Goal: Task Accomplishment & Management: Use online tool/utility

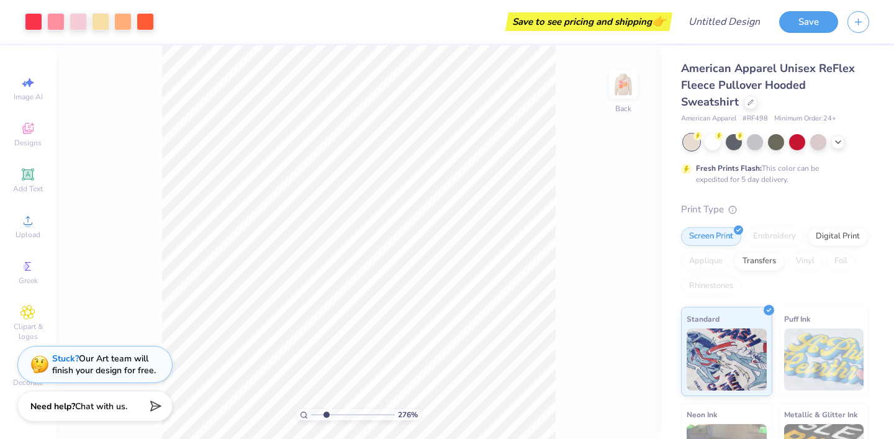
drag, startPoint x: 316, startPoint y: 413, endPoint x: 326, endPoint y: 409, distance: 10.6
type input "2.48"
click at [326, 409] on input "range" at bounding box center [353, 414] width 84 height 11
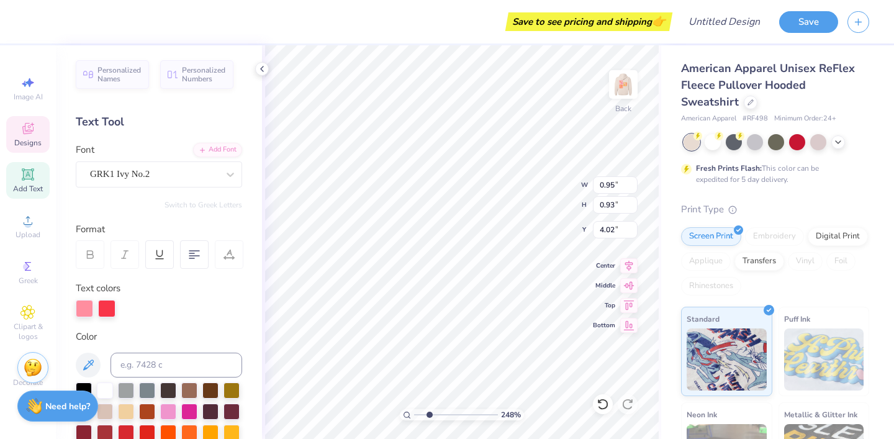
type input "1.80"
type input "3.26"
click at [602, 405] on icon at bounding box center [603, 404] width 12 height 12
type input "3.42"
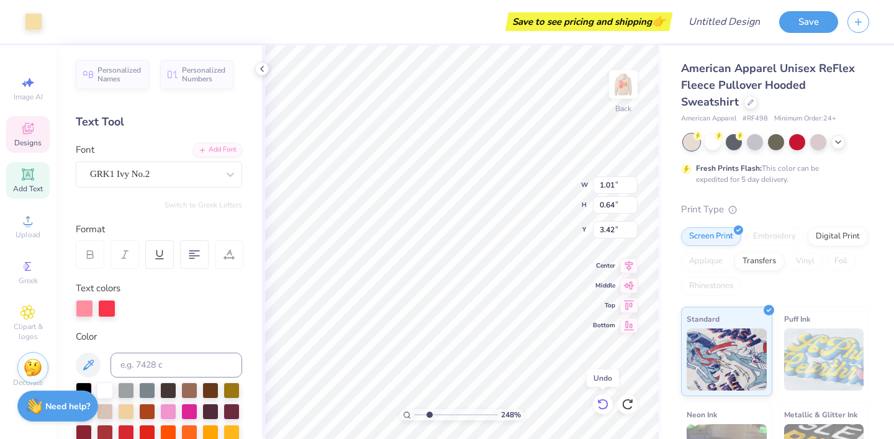
click at [602, 405] on icon at bounding box center [603, 404] width 12 height 12
type input "2.13"
type input "5.22"
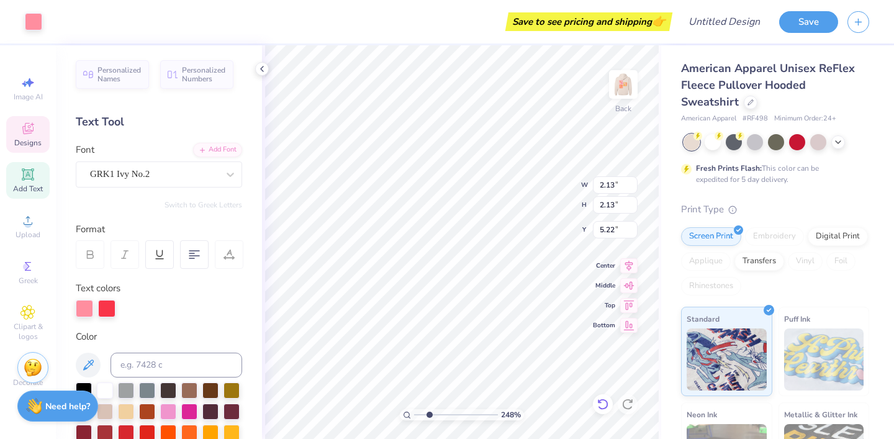
type input "1.80"
type input "5.39"
type input "7.95"
type input "7.93"
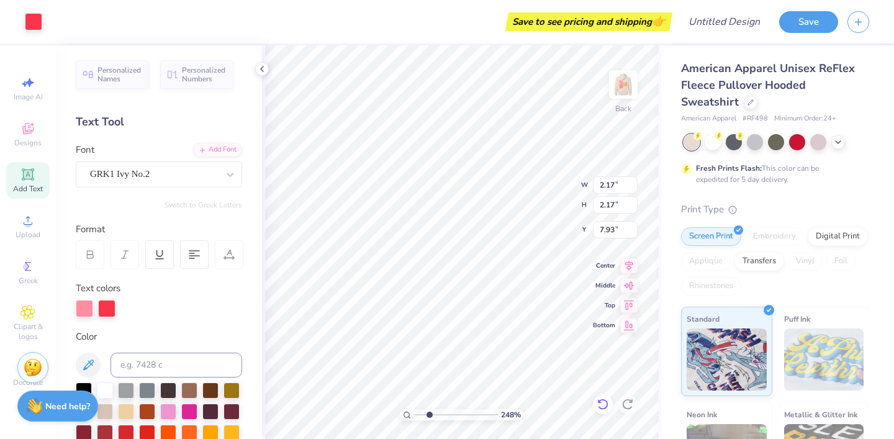
type input "0.80"
type input "0.54"
type input "3.30"
type input "1.76"
type input "1.26"
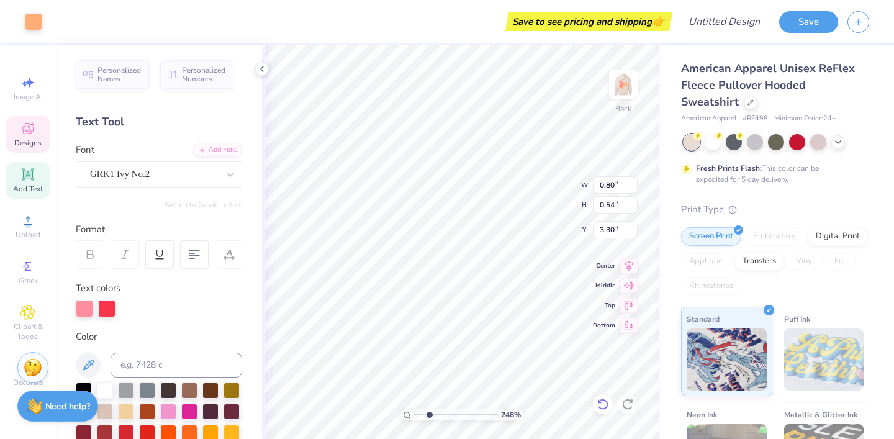
type input "3.34"
type input "7.95"
type input "0.67"
type input "1.10"
type input "5.74"
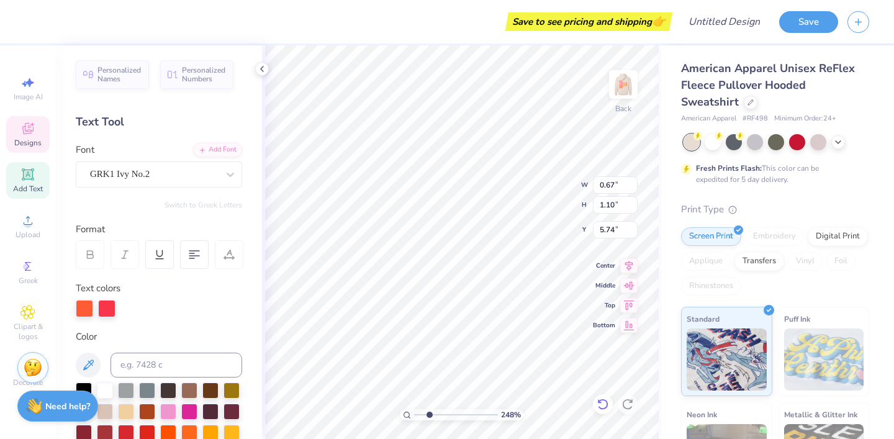
type input "2.13"
type input "7.79"
type input "1.80"
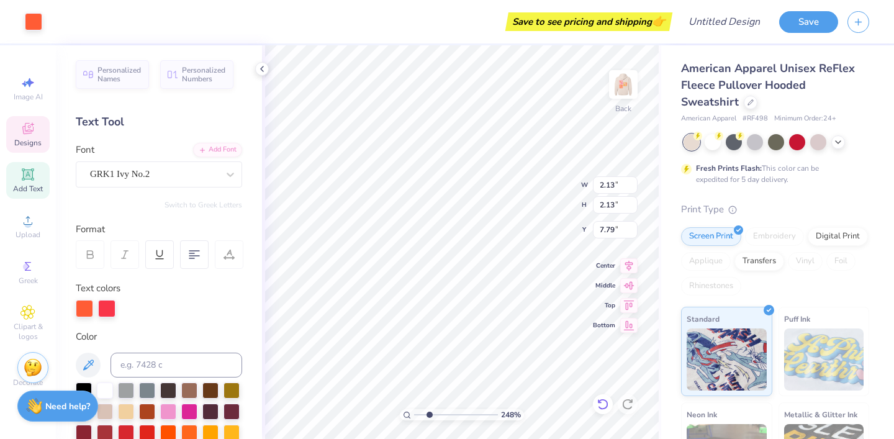
type input "7.95"
type input "7.77"
type input "2.86"
type input "2.13"
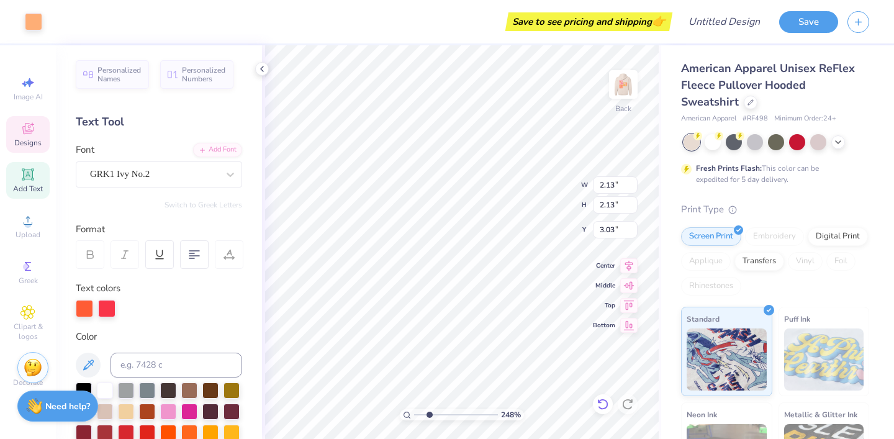
type input "2.77"
type input "1.80"
type input "1.79"
type input "3.00"
type input "2.77"
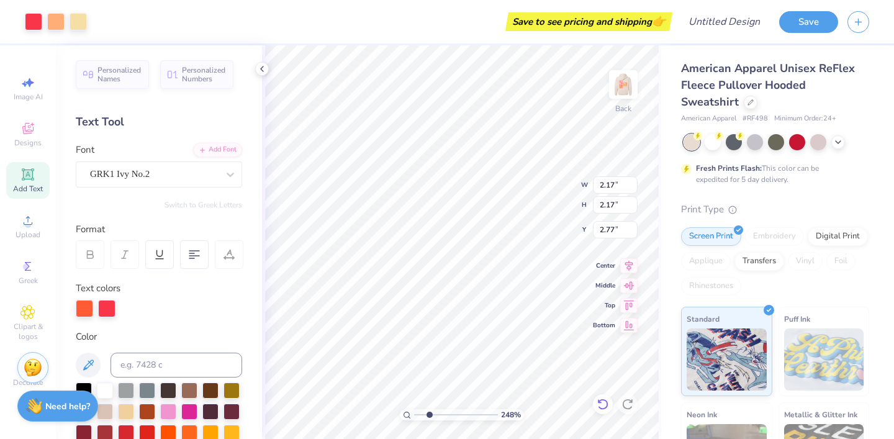
type input "2.73"
type input "2.76"
type input "2.32"
click at [428, 415] on input "range" at bounding box center [456, 414] width 84 height 11
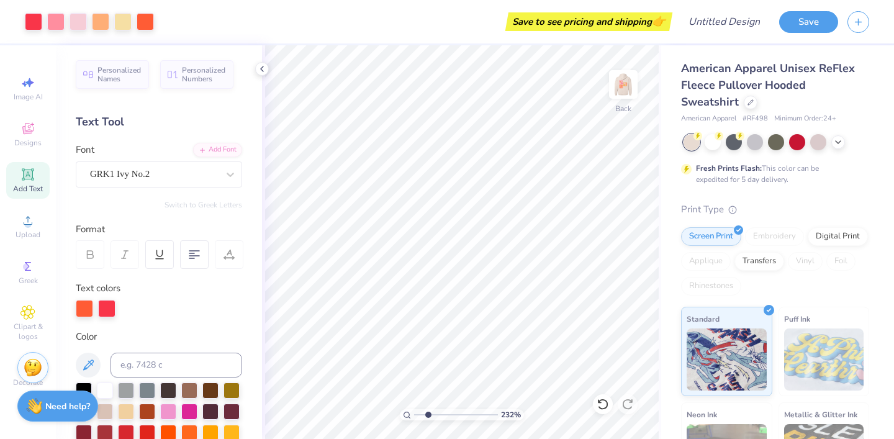
click at [712, 153] on div "Fresh Prints Flash: This color can be expedited for 5 day delivery." at bounding box center [775, 159] width 188 height 51
click at [712, 146] on div at bounding box center [713, 141] width 16 height 16
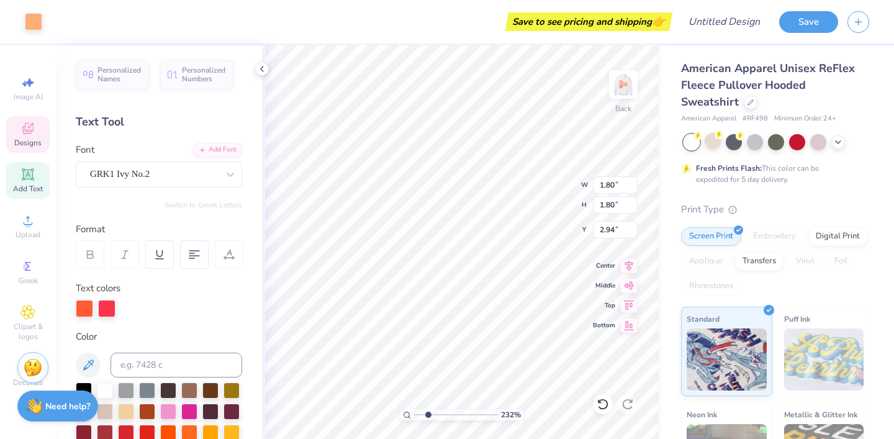
type input "3.00"
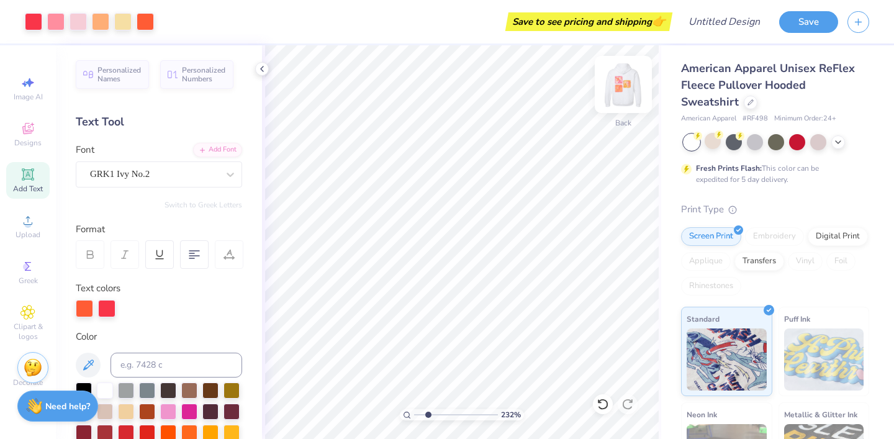
click at [622, 92] on img at bounding box center [624, 85] width 50 height 50
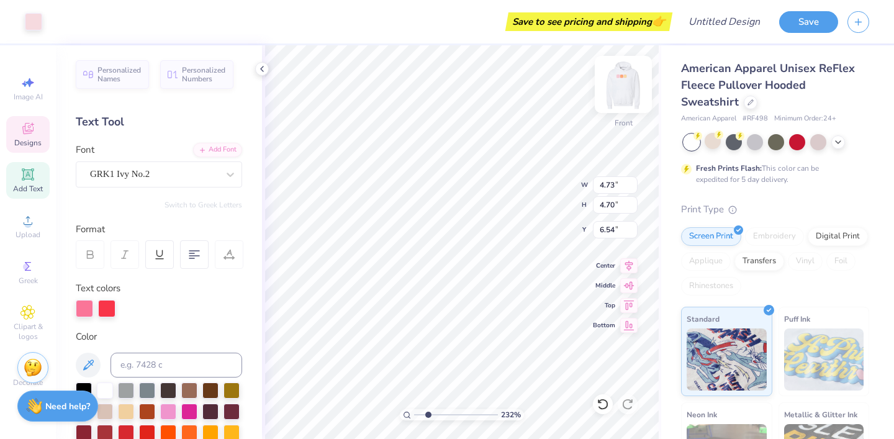
type input "4.73"
type input "4.70"
type input "6.54"
type input "2.63"
type input "1.67"
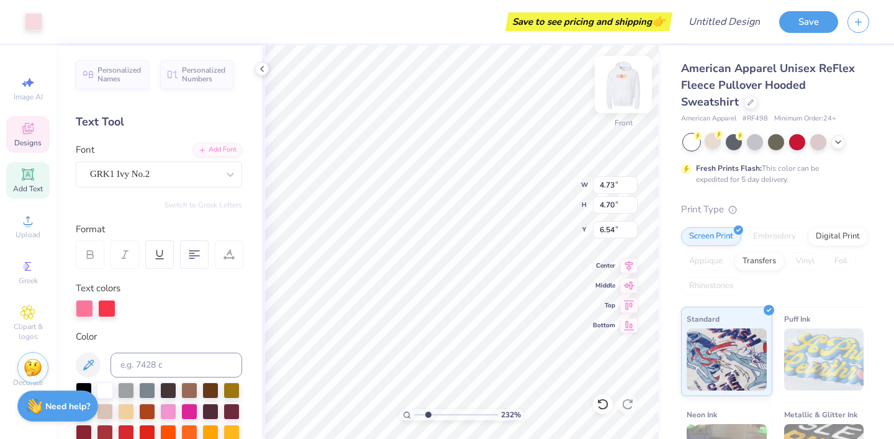
type input "6.96"
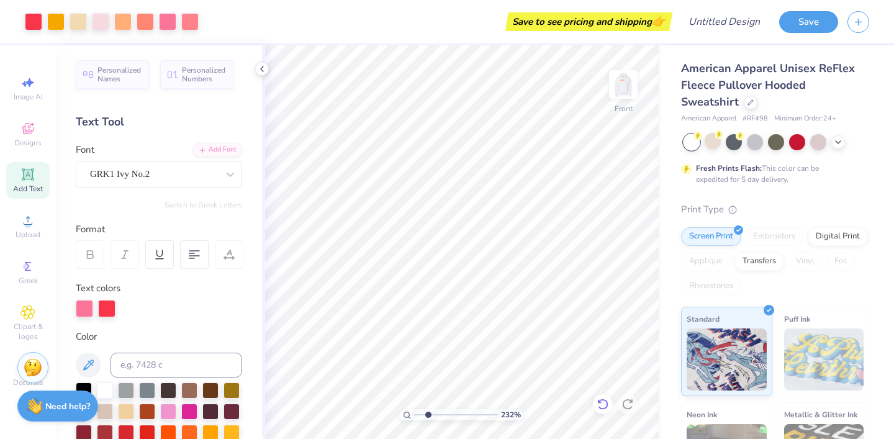
click at [600, 409] on icon at bounding box center [603, 404] width 12 height 12
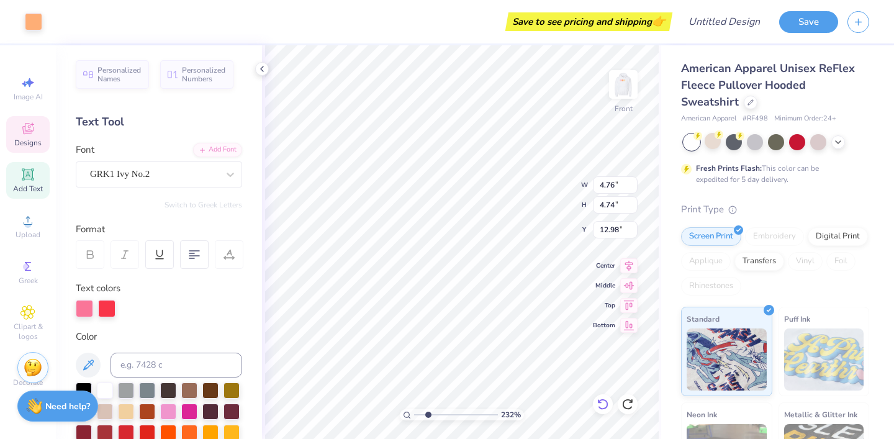
type input "18.16"
type input "5.62"
type input "5.61"
type input "18.01"
drag, startPoint x: 427, startPoint y: 416, endPoint x: 418, endPoint y: 413, distance: 9.2
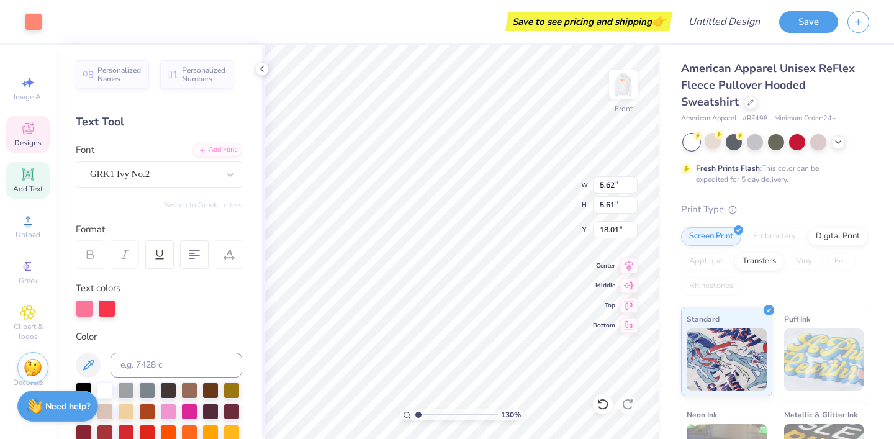
type input "1.19"
click at [419, 414] on input "range" at bounding box center [456, 414] width 84 height 11
type input "4.76"
type input "4.74"
type input "18.45"
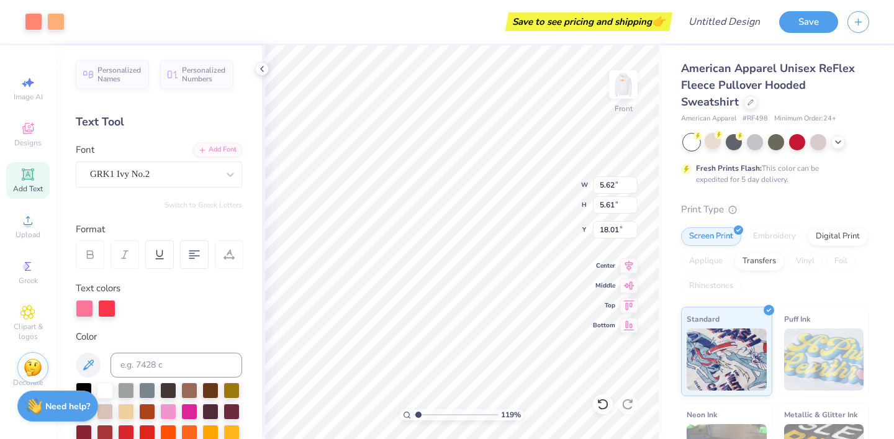
type input "20.15"
type input "20.10"
type input "20.58"
type input "18.23"
type input "5.59"
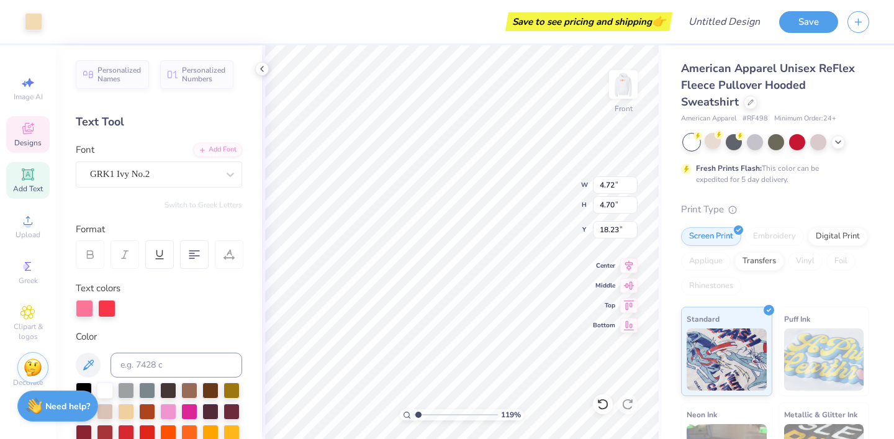
type input "5.58"
type input "17.79"
type input "17.73"
type input "13.08"
type input "5.59"
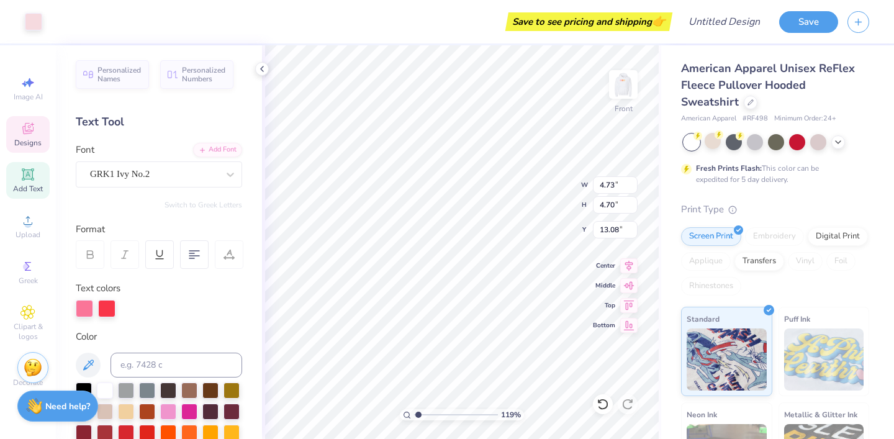
type input "5.57"
type input "12.21"
type input "12.60"
type input "6.28"
type input "5.59"
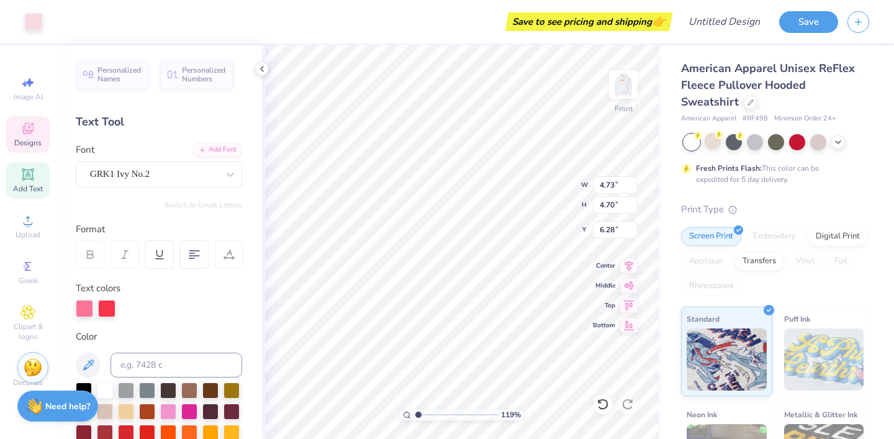
type input "5.57"
type input "6.00"
type input "6.44"
type input "6.00"
type input "11.31"
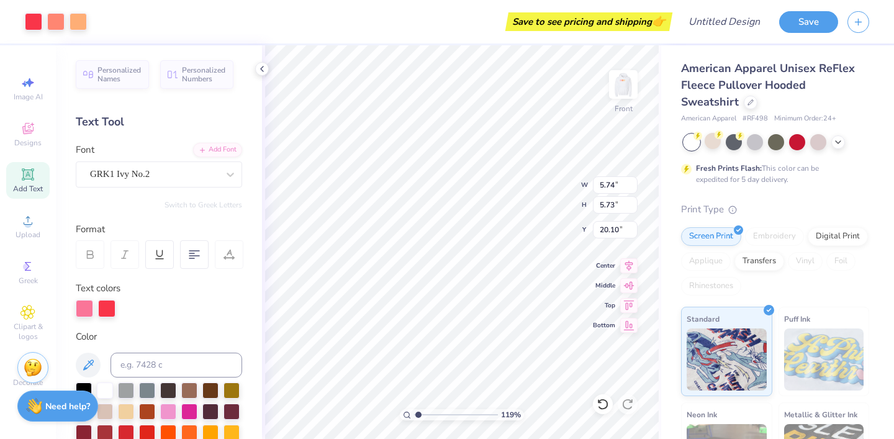
type input "16.02"
type input "10.81"
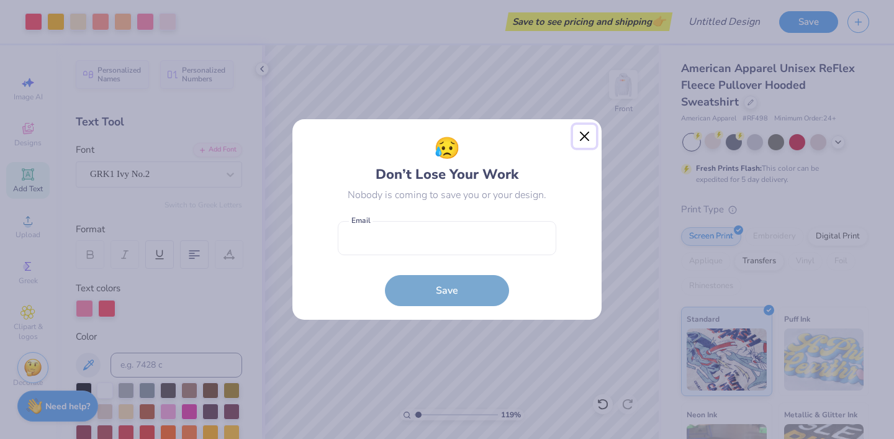
click at [582, 136] on button "Close" at bounding box center [585, 137] width 24 height 24
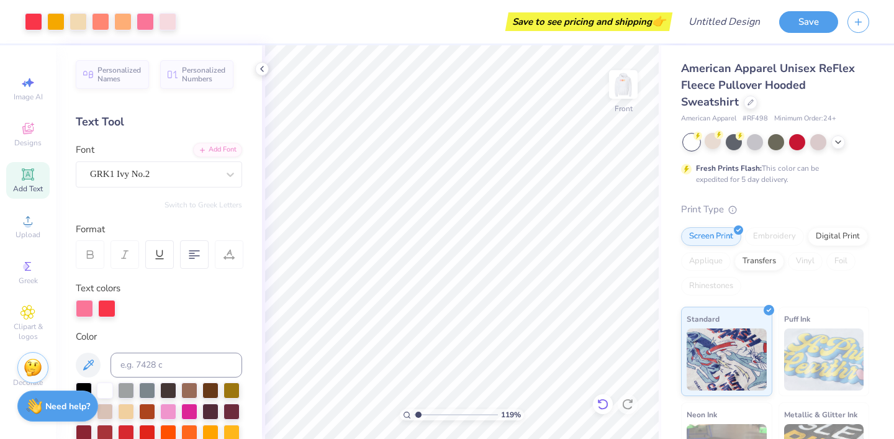
click at [604, 407] on icon at bounding box center [603, 404] width 12 height 12
click at [604, 407] on icon at bounding box center [602, 404] width 11 height 11
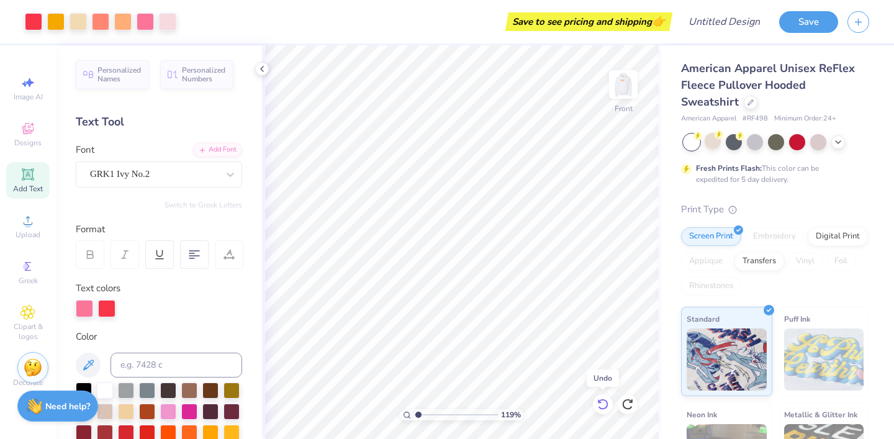
click at [604, 407] on icon at bounding box center [602, 404] width 11 height 11
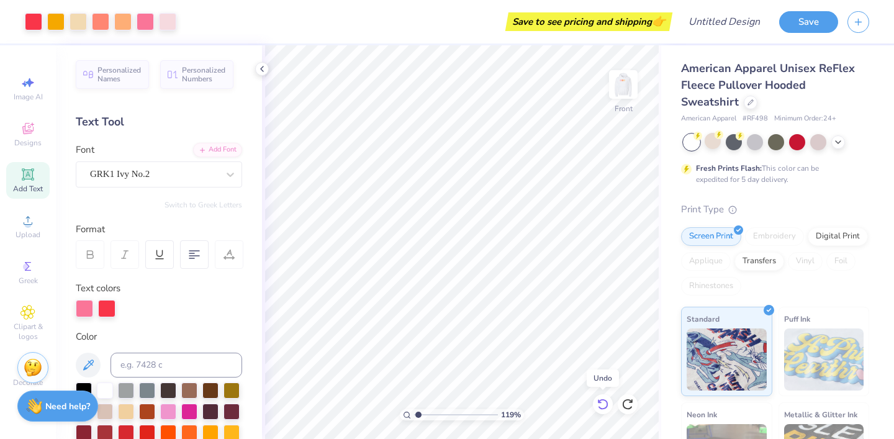
click at [604, 407] on icon at bounding box center [602, 404] width 11 height 11
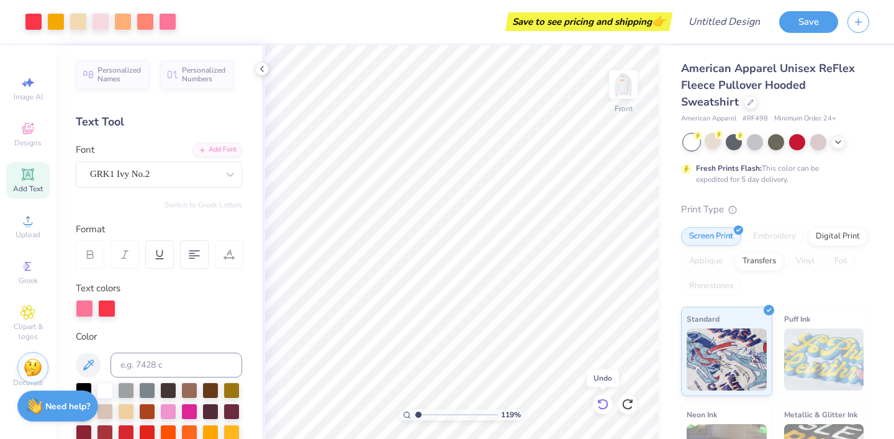
click at [604, 407] on icon at bounding box center [602, 404] width 11 height 11
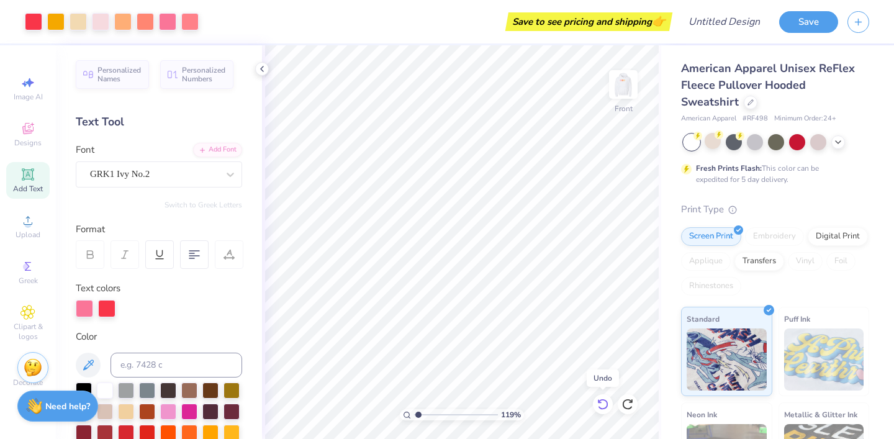
click at [604, 407] on icon at bounding box center [602, 404] width 11 height 11
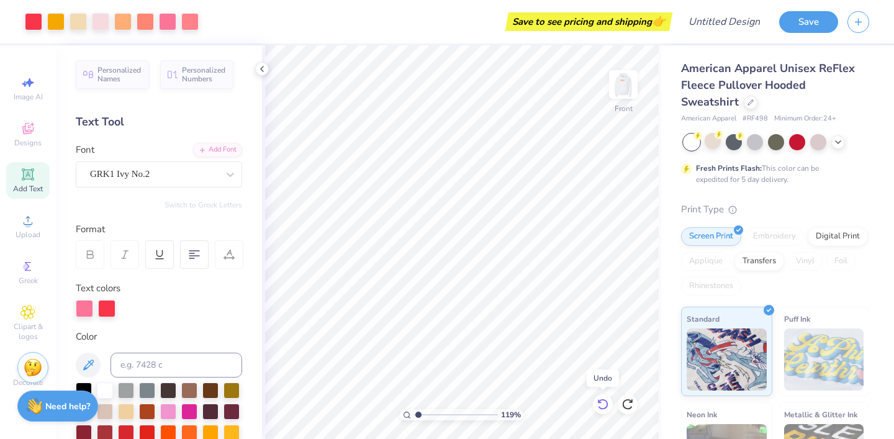
click at [604, 407] on icon at bounding box center [602, 404] width 11 height 11
click at [625, 84] on img at bounding box center [624, 85] width 50 height 50
click at [599, 404] on icon at bounding box center [603, 404] width 12 height 12
click at [598, 403] on icon at bounding box center [603, 404] width 12 height 12
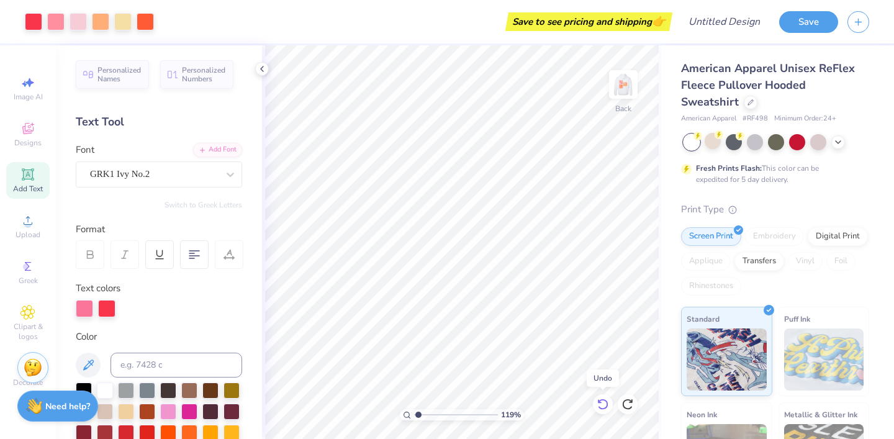
click at [598, 403] on icon at bounding box center [603, 404] width 12 height 12
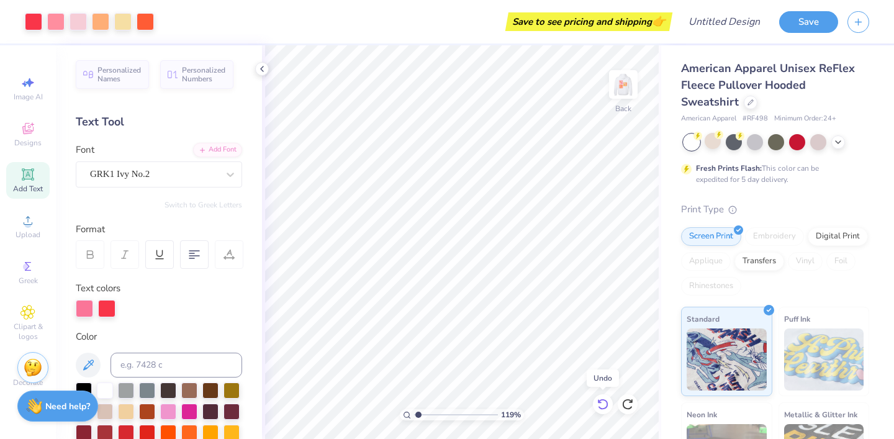
click at [598, 403] on icon at bounding box center [603, 404] width 12 height 12
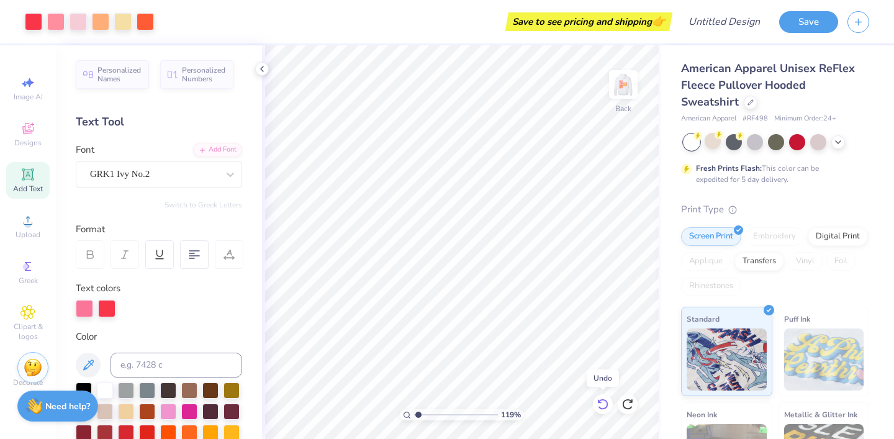
click at [598, 403] on icon at bounding box center [603, 404] width 12 height 12
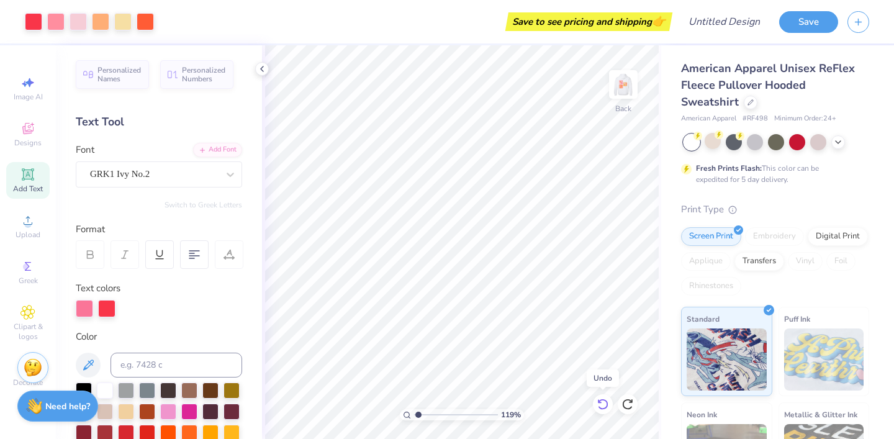
click at [598, 403] on icon at bounding box center [603, 404] width 12 height 12
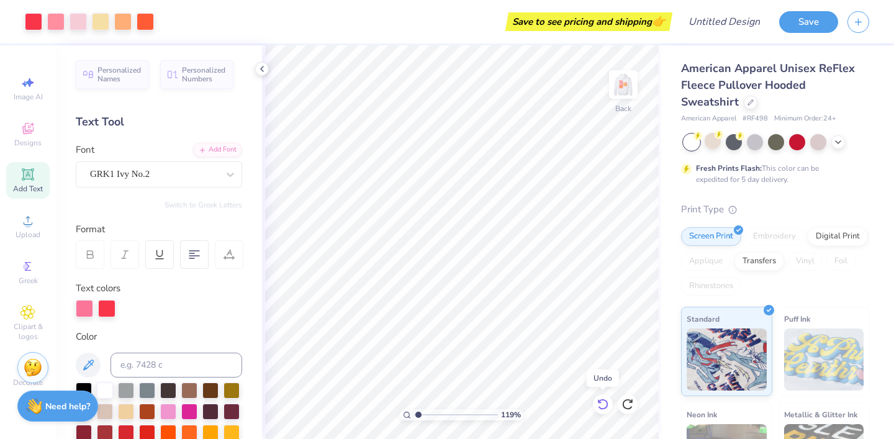
click at [598, 403] on icon at bounding box center [603, 404] width 12 height 12
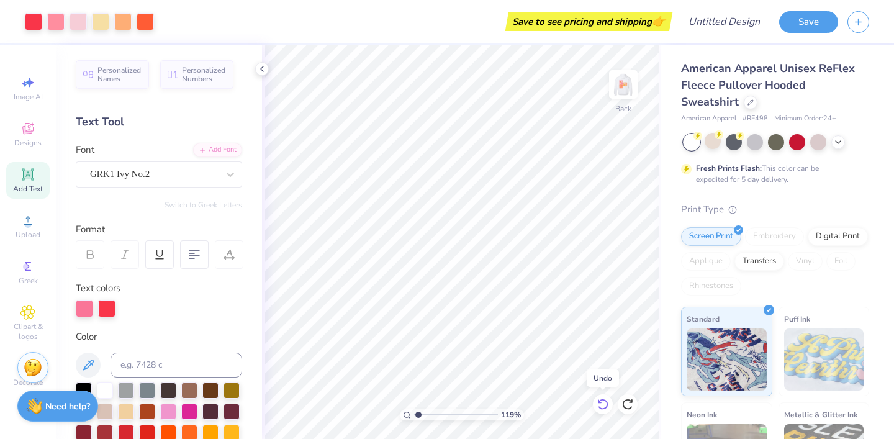
click at [598, 403] on icon at bounding box center [603, 404] width 12 height 12
drag, startPoint x: 415, startPoint y: 415, endPoint x: 430, endPoint y: 417, distance: 14.5
click at [430, 417] on input "range" at bounding box center [456, 414] width 84 height 11
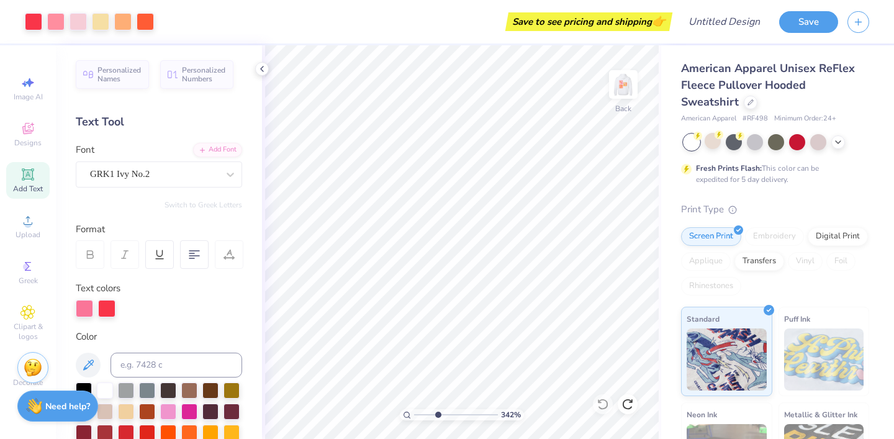
drag, startPoint x: 430, startPoint y: 417, endPoint x: 437, endPoint y: 417, distance: 7.5
click at [437, 417] on input "range" at bounding box center [456, 414] width 84 height 11
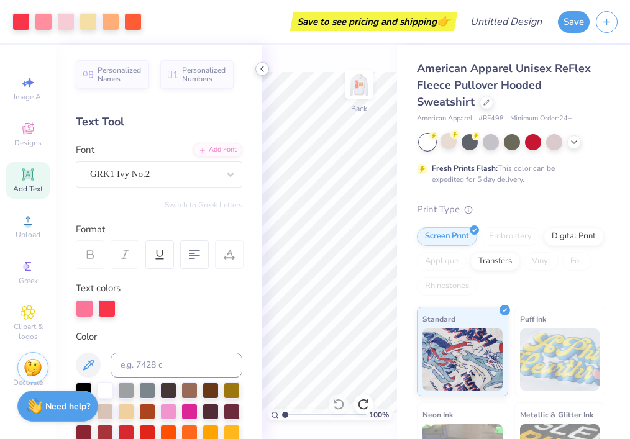
click at [260, 70] on icon at bounding box center [262, 69] width 10 height 10
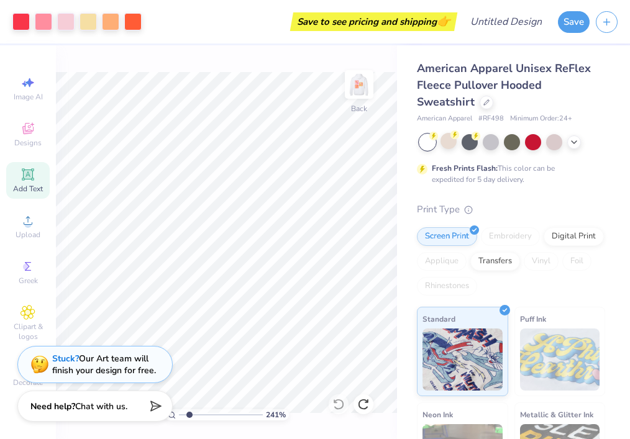
drag, startPoint x: 182, startPoint y: 412, endPoint x: 189, endPoint y: 407, distance: 8.1
click at [189, 409] on input "range" at bounding box center [221, 414] width 84 height 11
drag, startPoint x: 188, startPoint y: 417, endPoint x: 205, endPoint y: 420, distance: 17.1
click at [205, 420] on input "range" at bounding box center [221, 414] width 84 height 11
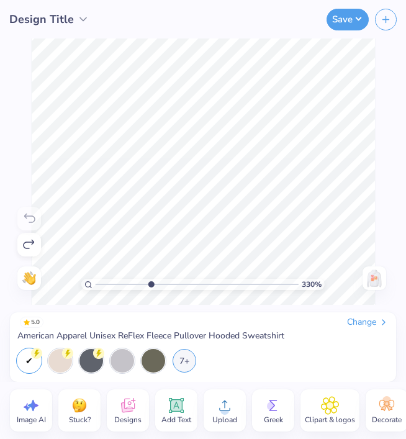
drag, startPoint x: 97, startPoint y: 279, endPoint x: 150, endPoint y: 283, distance: 53.5
click at [150, 283] on input "range" at bounding box center [197, 284] width 203 height 11
click at [373, 281] on img at bounding box center [375, 278] width 20 height 20
drag, startPoint x: 150, startPoint y: 284, endPoint x: 115, endPoint y: 284, distance: 34.2
click at [115, 284] on input "range" at bounding box center [197, 284] width 203 height 11
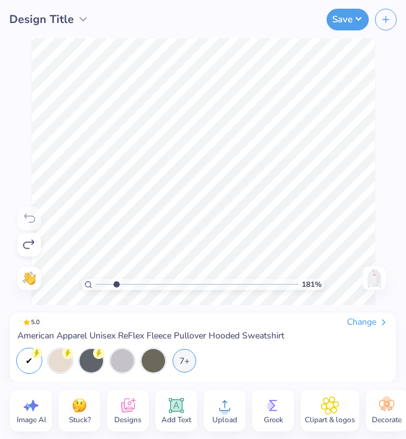
click at [369, 274] on img at bounding box center [375, 278] width 20 height 20
click at [370, 276] on img at bounding box center [375, 278] width 20 height 20
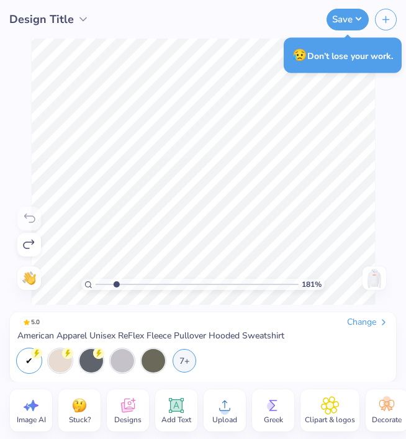
click at [371, 279] on img at bounding box center [375, 278] width 20 height 20
drag, startPoint x: 117, startPoint y: 283, endPoint x: 96, endPoint y: 283, distance: 21.7
type input "1"
click at [96, 283] on input "range" at bounding box center [197, 284] width 203 height 11
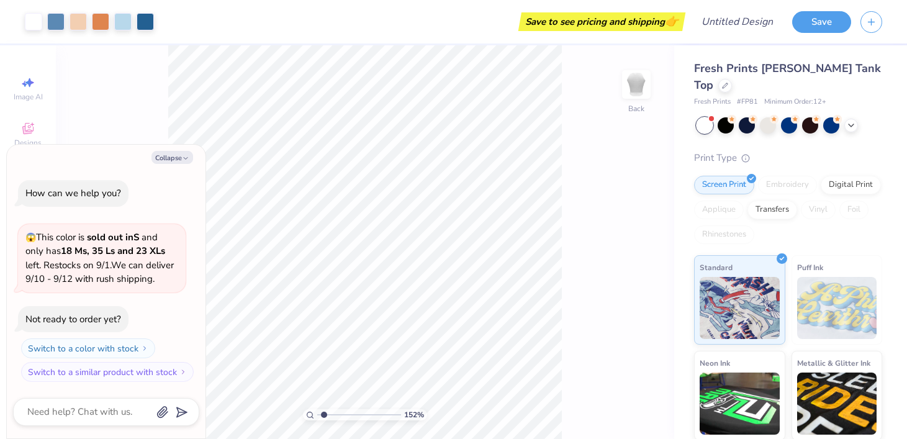
type input "1.41"
click at [324, 409] on input "range" at bounding box center [359, 414] width 84 height 11
click at [181, 160] on button "Collapse" at bounding box center [173, 157] width 42 height 13
type textarea "x"
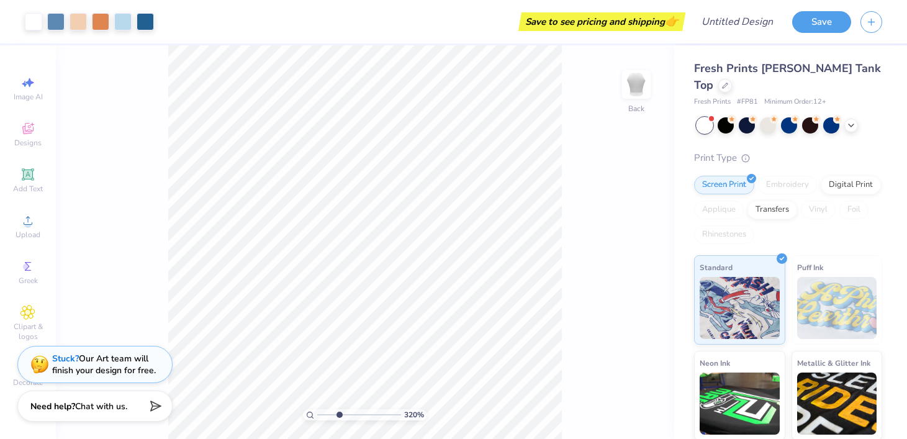
drag, startPoint x: 328, startPoint y: 414, endPoint x: 338, endPoint y: 419, distance: 11.7
type input "3.2"
click at [338, 419] on input "range" at bounding box center [359, 414] width 84 height 11
type input "2.84"
type input "2.67"
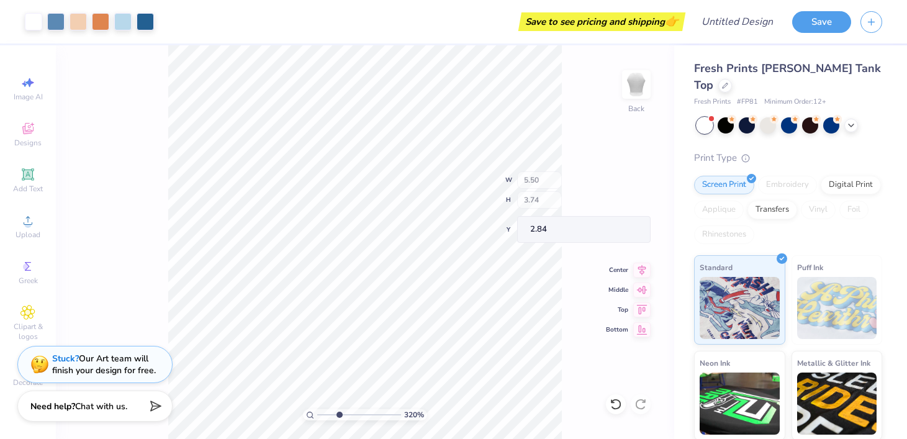
type input "1.27"
type input "3.58"
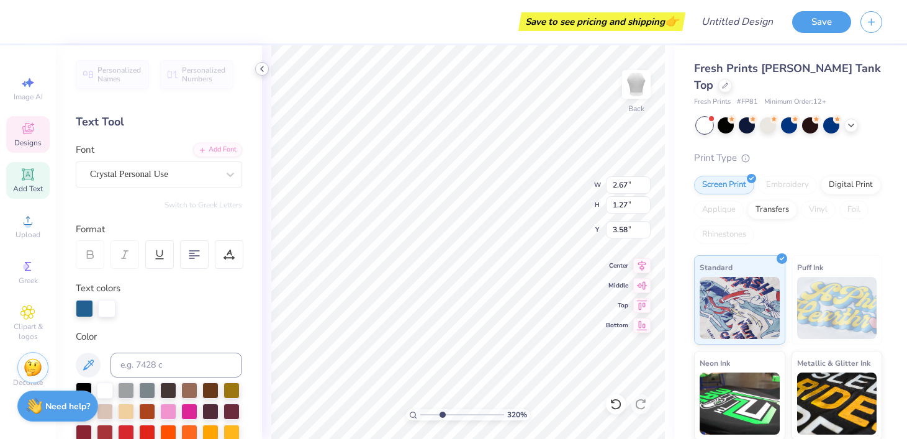
click at [260, 71] on icon at bounding box center [262, 69] width 10 height 10
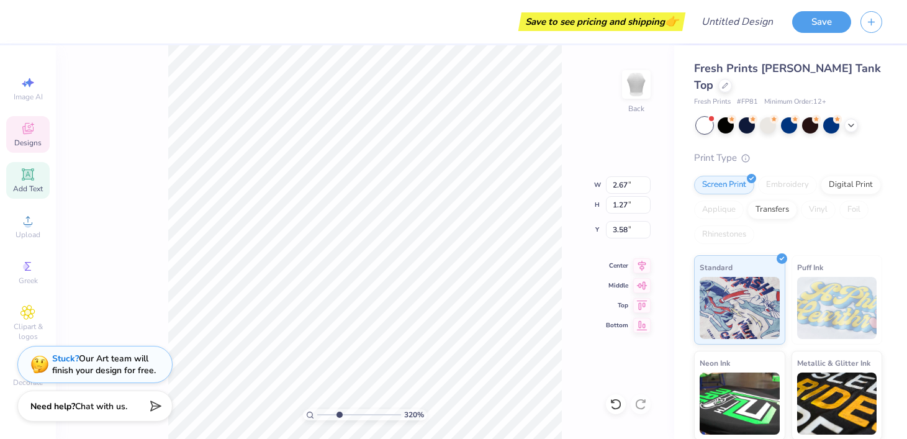
click at [261, 65] on div "Save to see pricing and shipping 👉 Design Title Save Image AI Designs Add Text …" at bounding box center [453, 219] width 907 height 439
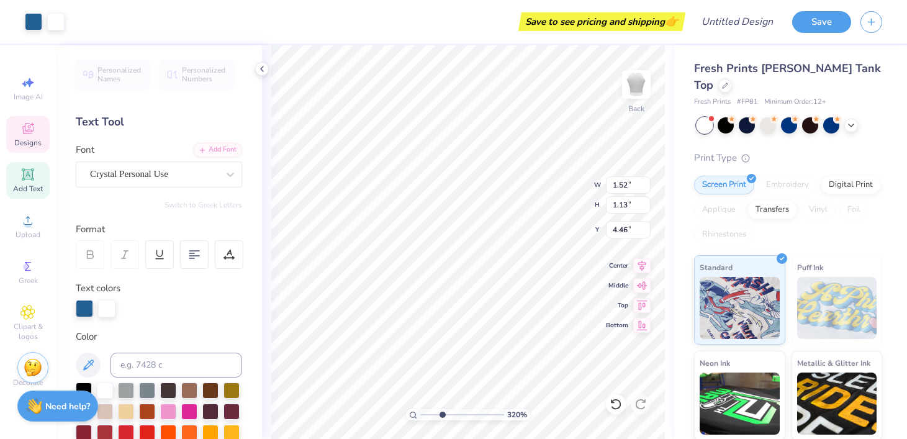
type input "4.49"
type input "5.14"
type input "3.29"
type input "3.00"
type input "1.24"
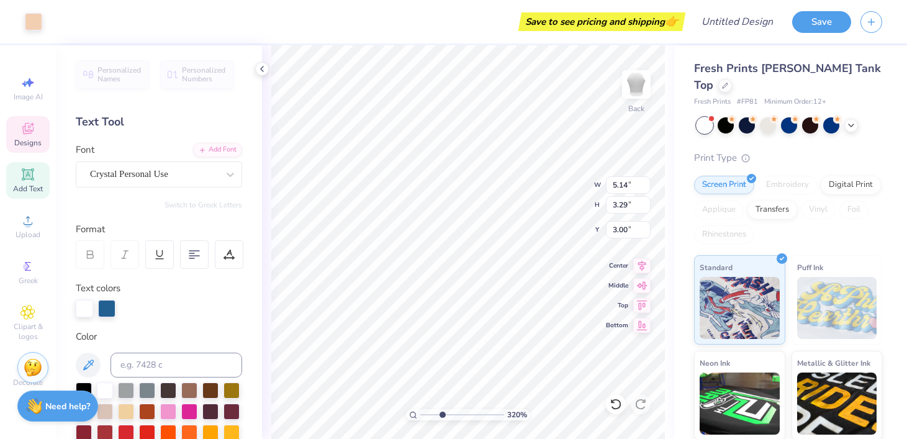
type input "0.41"
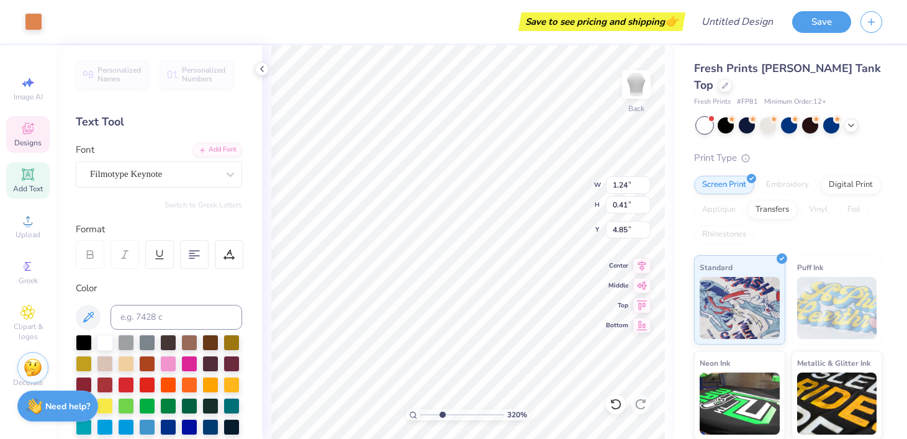
type input "4.81"
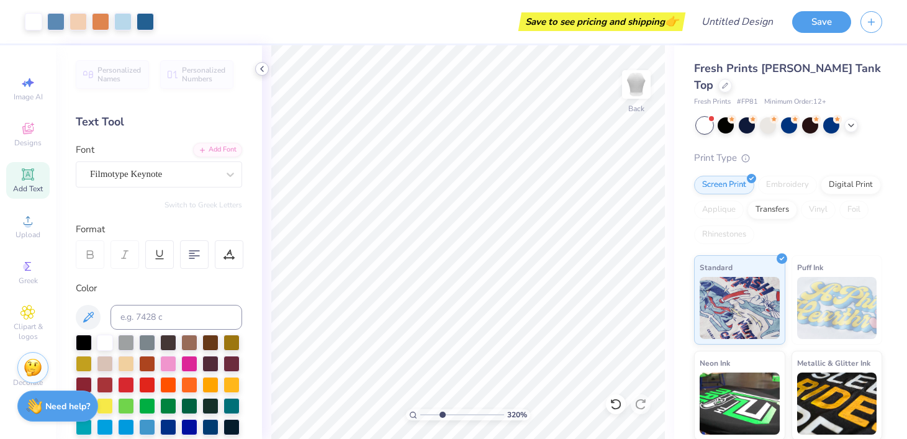
click at [260, 63] on div at bounding box center [262, 69] width 14 height 14
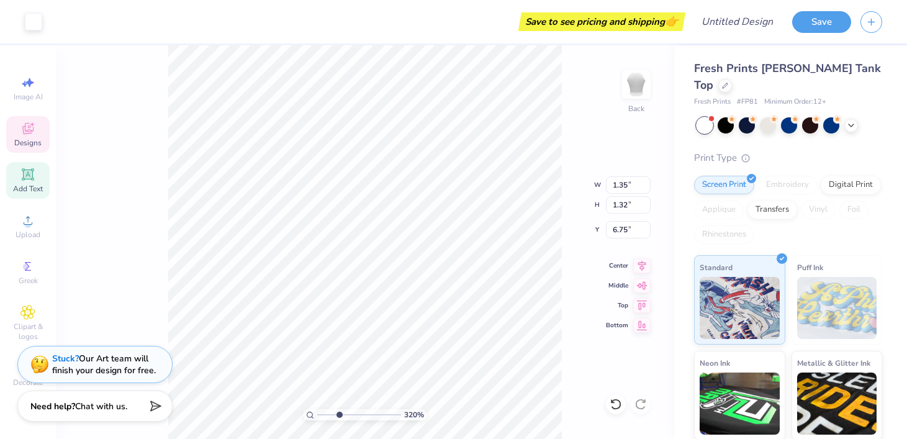
type input "6.75"
type input "1.37"
type input "1.35"
type input "6.98"
type input "1.35"
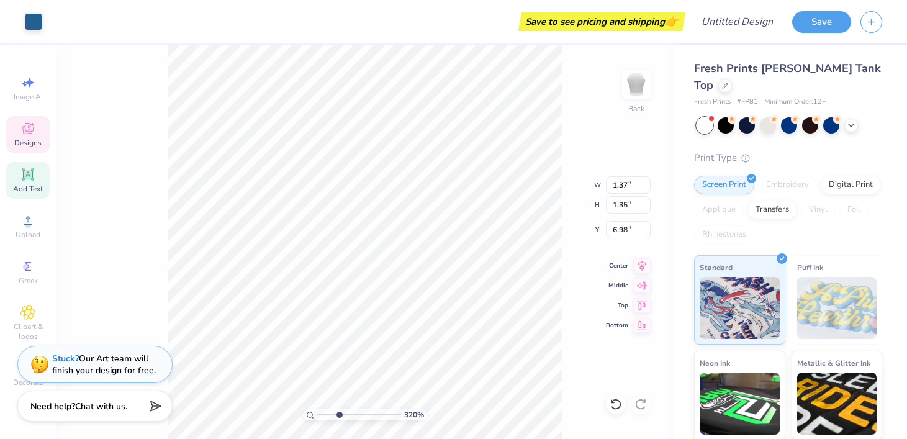
type input "1.31"
type input "7.19"
type input "1.01"
type input "1.02"
type input "7.31"
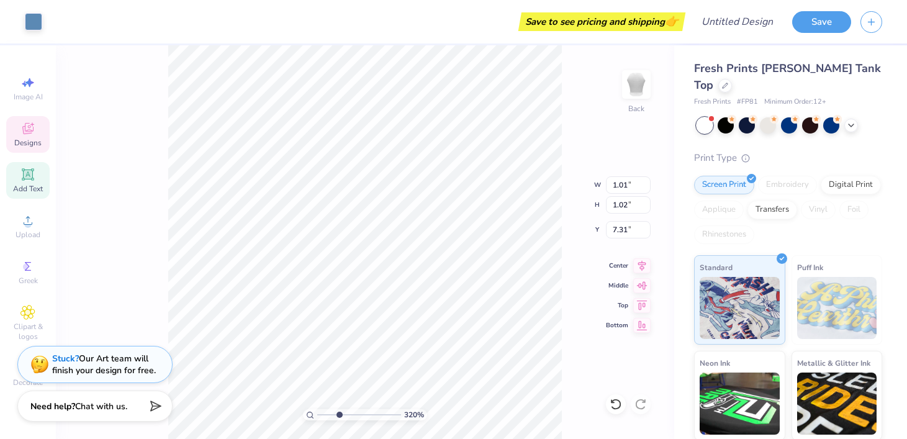
type input "1.03"
type input "1.05"
click at [336, 410] on div "320 %" at bounding box center [365, 242] width 394 height 394
type input "7.66"
type input "1.01"
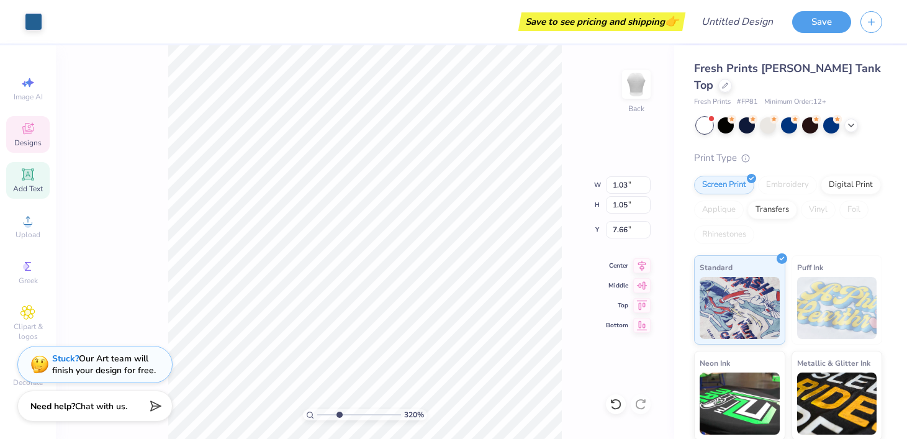
type input "1.02"
type input "7.82"
type input "5.14"
type input "3.29"
type input "3.12"
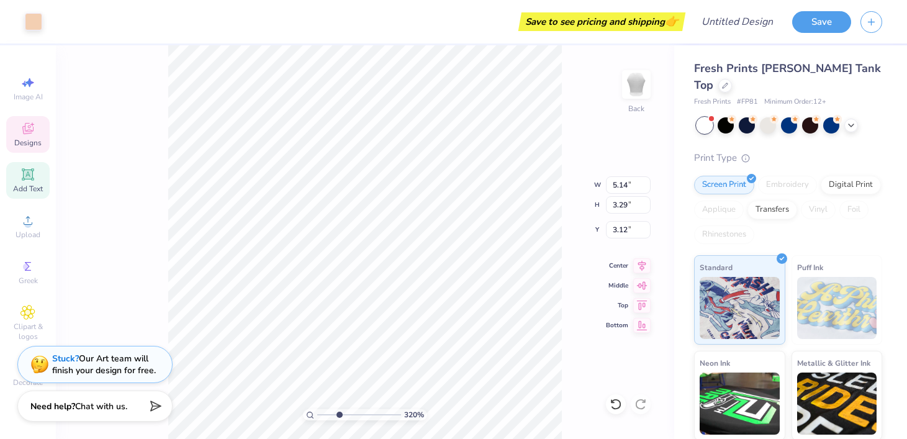
type input "0.98"
type input "5.43"
type input "5.14"
type input "3.29"
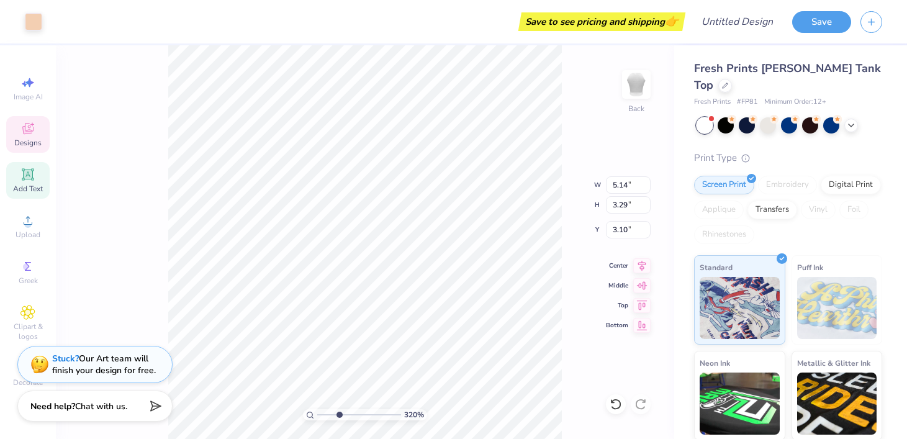
type input "0.50"
type input "5.36"
type input "3.70"
type input "2.85"
type input "5.44"
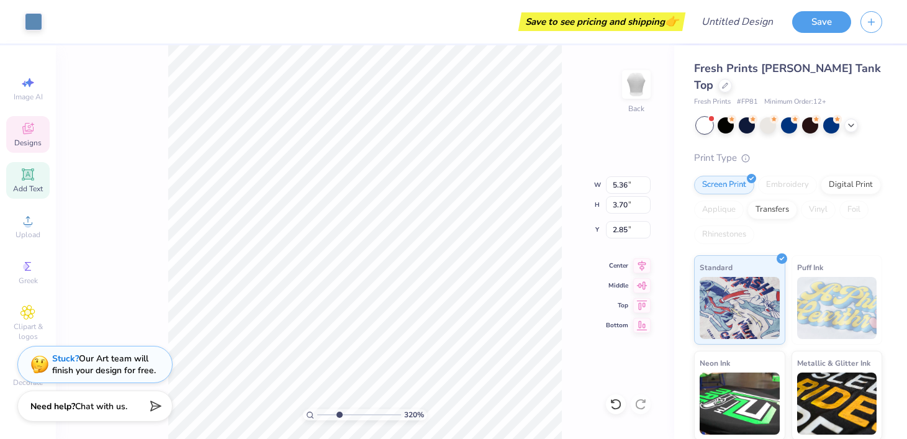
type input "3.67"
type input "2.87"
click at [728, 81] on icon at bounding box center [725, 84] width 6 height 6
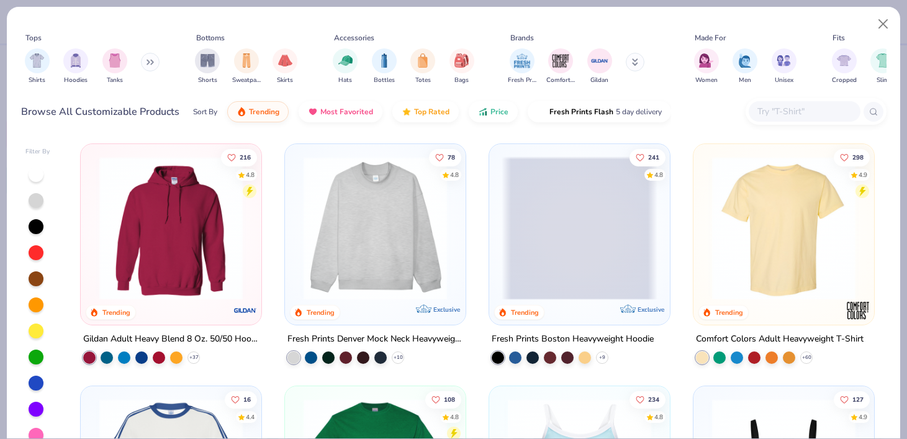
click at [784, 226] on img at bounding box center [784, 227] width 156 height 143
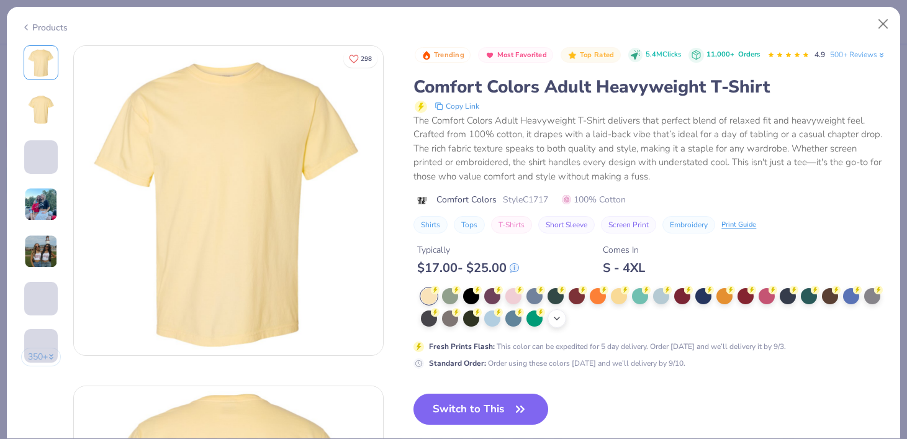
click at [558, 324] on icon at bounding box center [557, 319] width 10 height 10
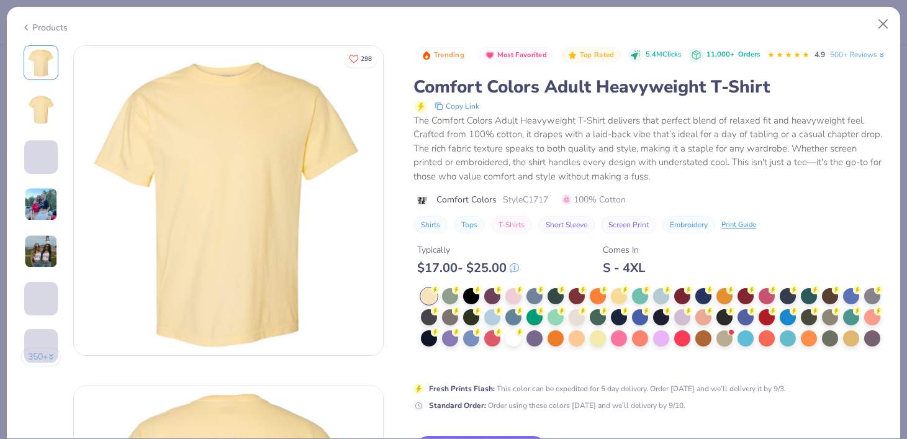
click at [431, 370] on div at bounding box center [653, 329] width 465 height 82
click at [518, 345] on div at bounding box center [513, 337] width 16 height 16
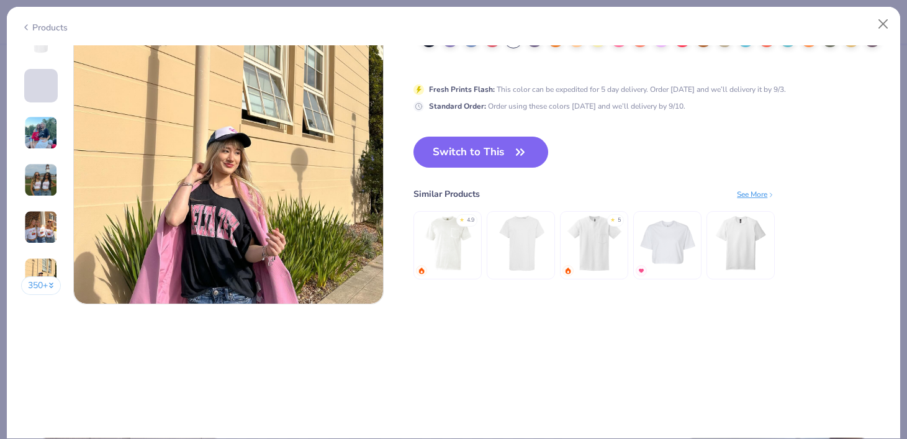
scroll to position [2085, 0]
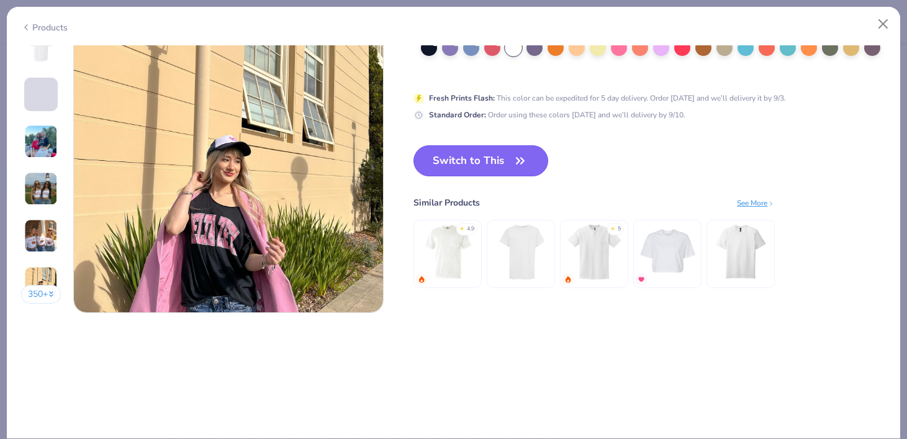
click at [528, 159] on icon "button" at bounding box center [520, 160] width 17 height 17
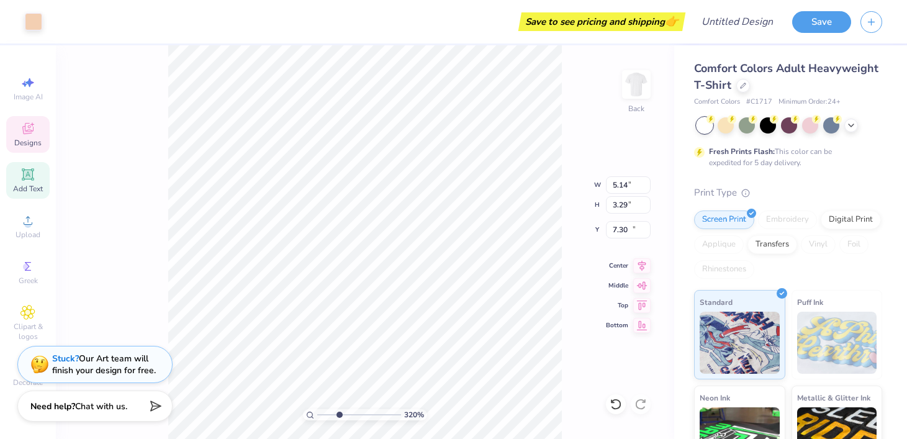
type input "11.40"
type input "5.44"
type input "3.67"
type input "11.21"
type input "11.17"
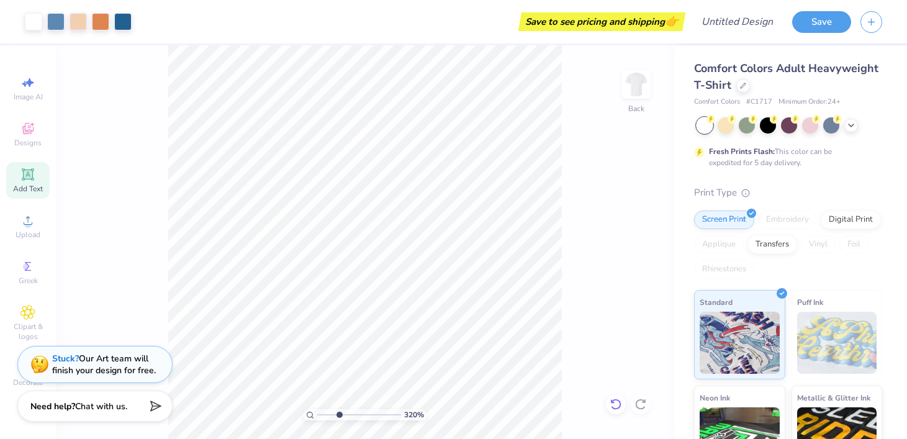
click at [618, 404] on icon at bounding box center [616, 404] width 12 height 12
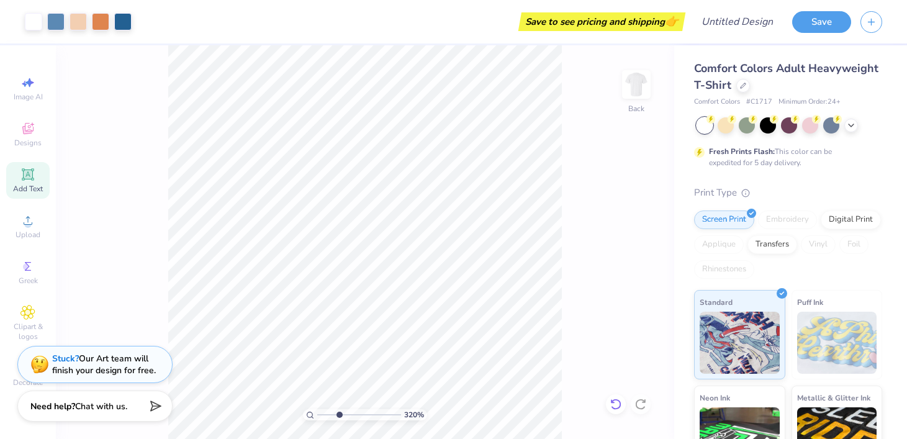
click at [618, 404] on icon at bounding box center [616, 404] width 12 height 12
click at [618, 404] on div "320 % Back" at bounding box center [365, 242] width 618 height 394
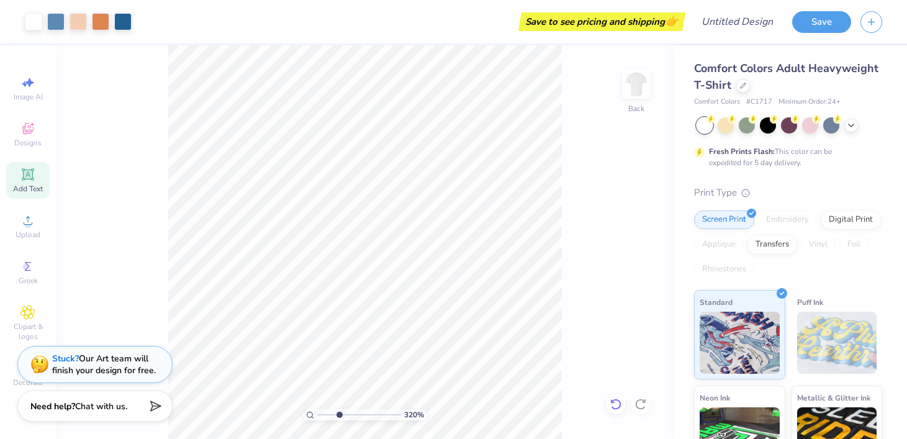
click at [618, 404] on div "320 % Back" at bounding box center [365, 242] width 618 height 394
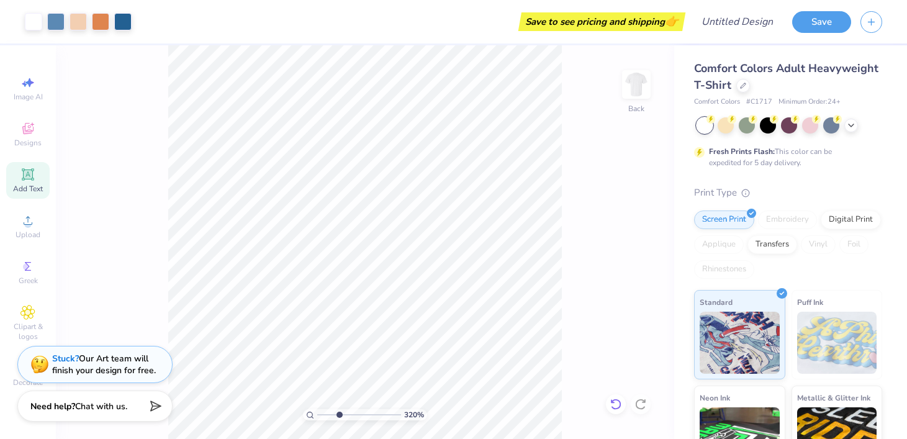
click at [618, 404] on div "320 % Back" at bounding box center [365, 242] width 618 height 394
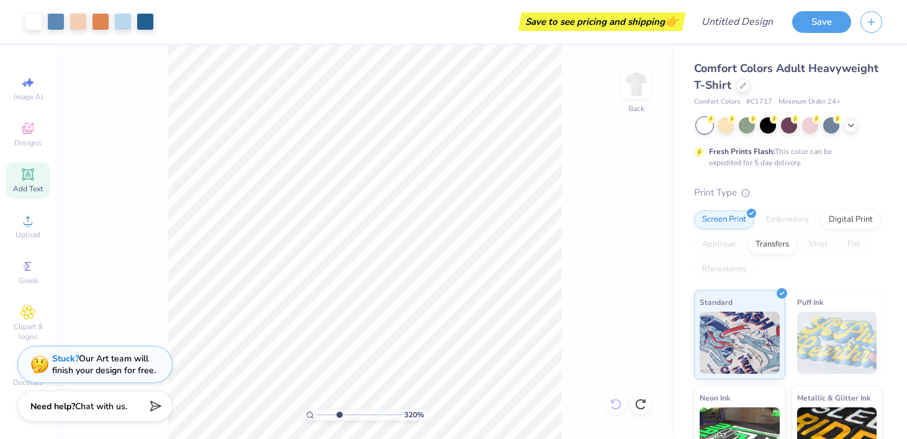
click at [618, 404] on div "320 % Back" at bounding box center [365, 242] width 618 height 394
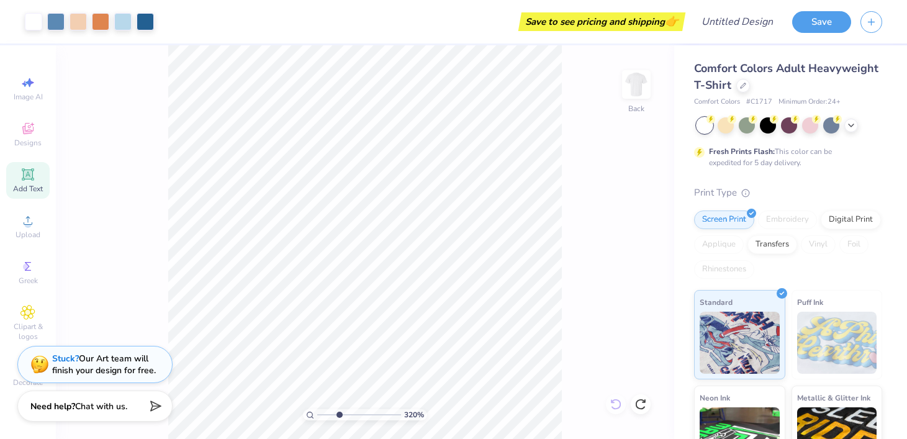
click at [618, 404] on div "320 % Back" at bounding box center [365, 242] width 618 height 394
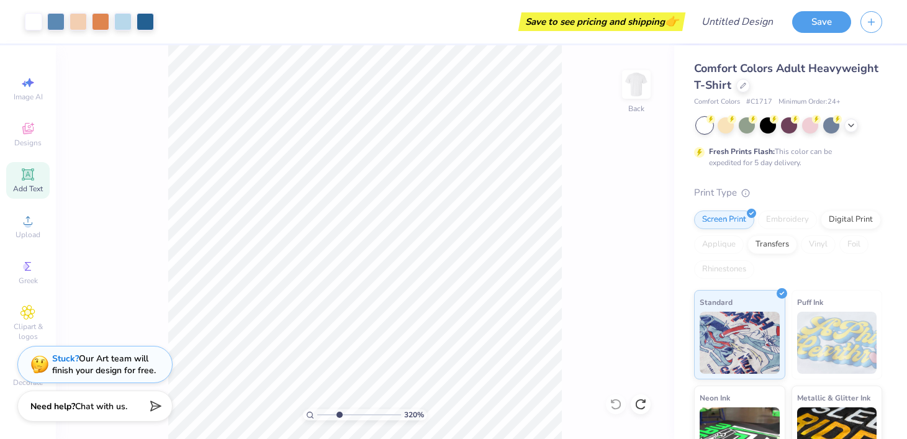
click at [615, 405] on div "320 % Back" at bounding box center [365, 242] width 618 height 394
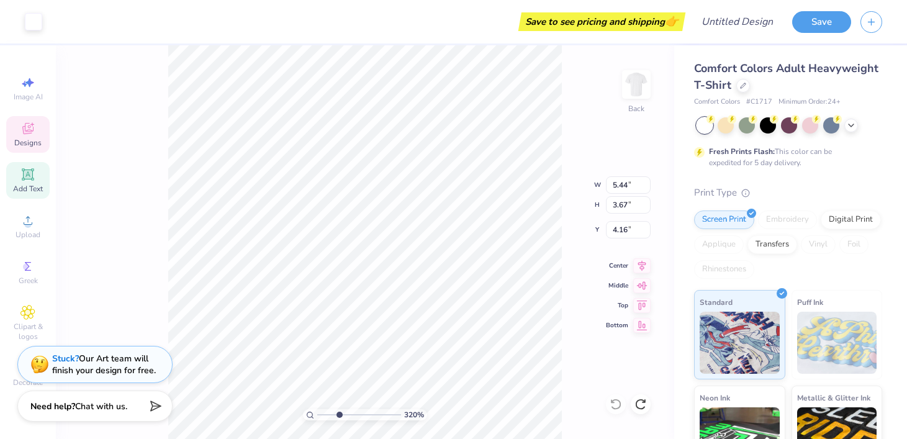
click at [626, 414] on div "320 % Back W 5.44 5.44 " H 3.67 3.67 " Y 4.16 4.16 " Center Middle Top Bottom" at bounding box center [365, 242] width 618 height 394
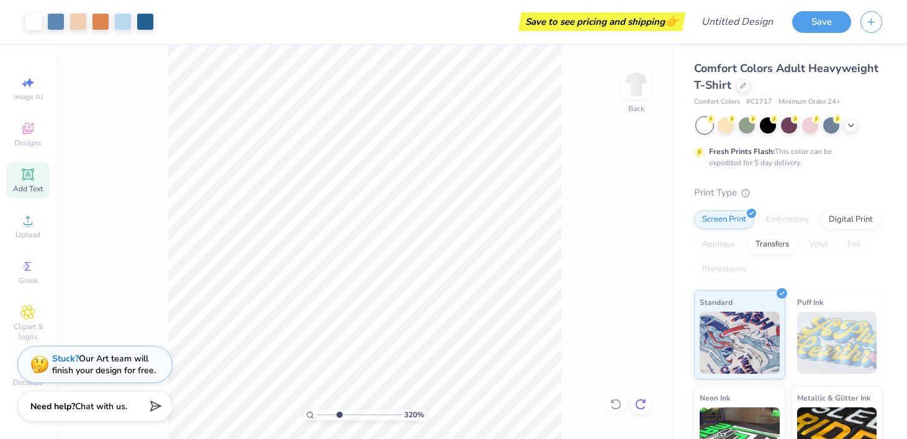
click at [642, 412] on div at bounding box center [641, 404] width 20 height 20
click at [615, 408] on icon at bounding box center [615, 404] width 11 height 11
click at [615, 408] on div "320 % Back" at bounding box center [365, 242] width 618 height 394
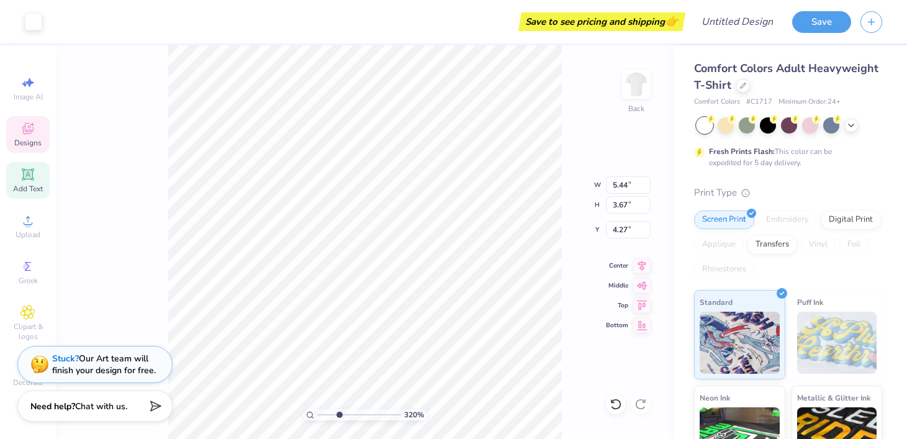
type input "4.27"
type input "5.14"
type input "3.29"
type input "0.64"
type input "0.50"
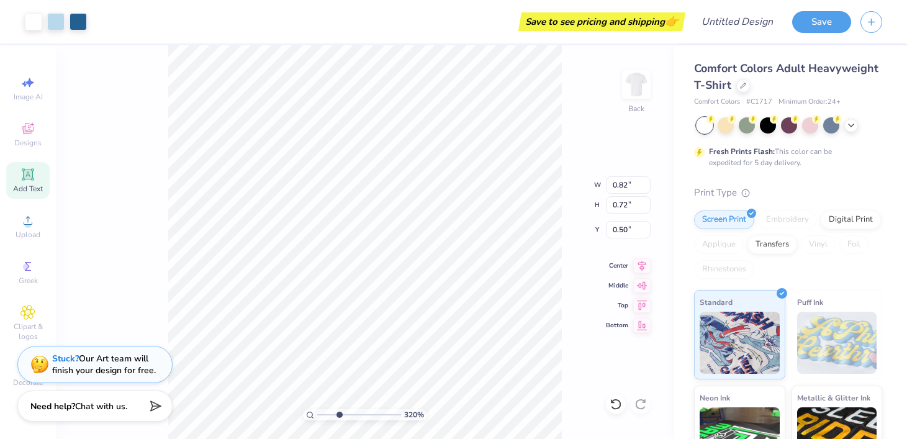
type input "0.82"
type input "0.72"
type input "0.77"
type input "6.70"
type input "8.25"
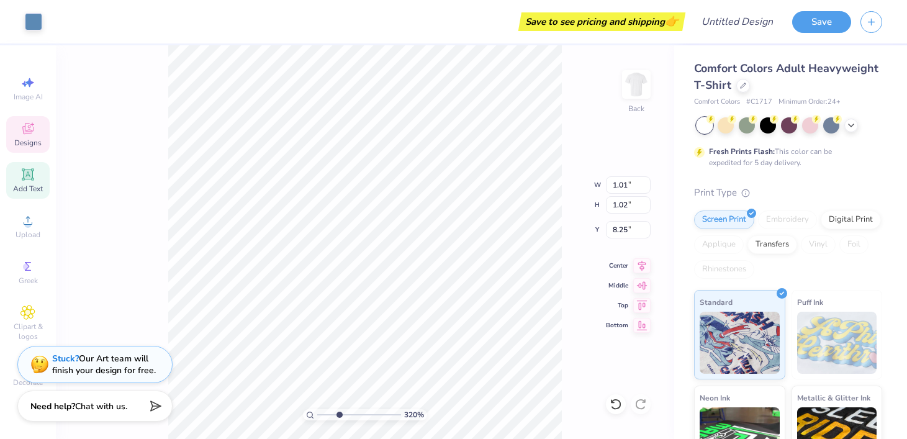
type input "6.70"
type input "6.66"
type input "3.00"
type input "6.97"
type input "1.35"
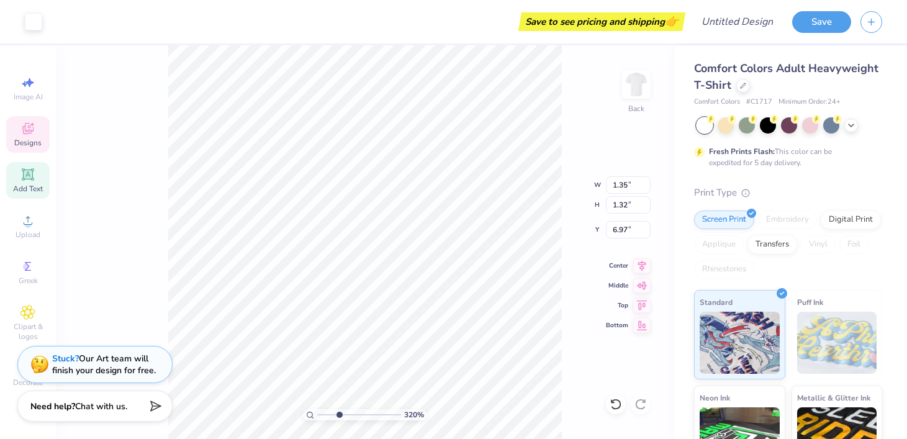
type input "1.32"
type input "8.48"
type input "1.37"
type input "1.35"
type input "8.48"
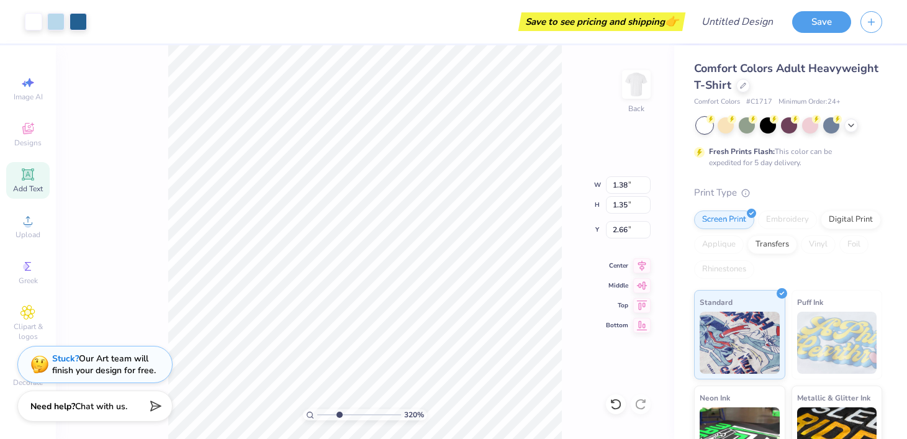
type input "2.66"
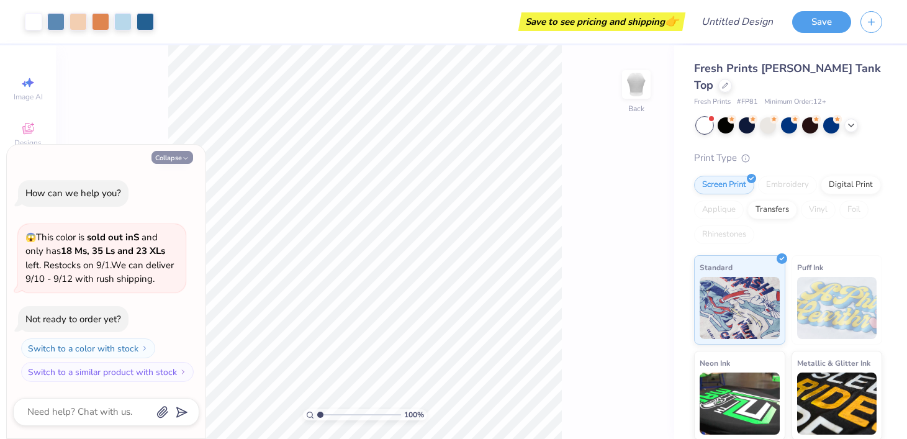
click at [160, 159] on button "Collapse" at bounding box center [173, 157] width 42 height 13
type textarea "x"
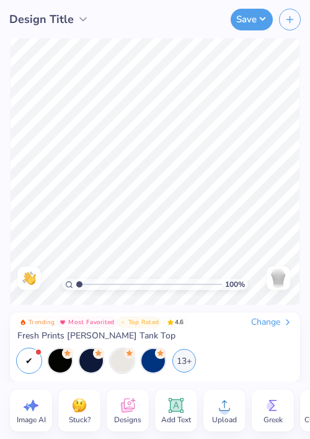
click at [4, 170] on div "100 % Need help? Chat with us. Back" at bounding box center [155, 171] width 310 height 266
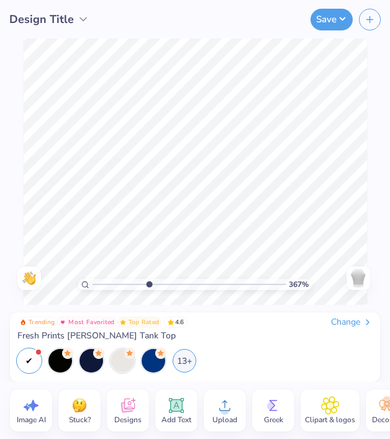
drag, startPoint x: 96, startPoint y: 282, endPoint x: 147, endPoint y: 282, distance: 50.9
click at [147, 282] on input "range" at bounding box center [190, 284] width 194 height 11
drag, startPoint x: 3, startPoint y: 222, endPoint x: -9, endPoint y: 222, distance: 11.8
click at [0, 222] on html "Design Title Save Image AI Stuck? Designs Add Text Upload Greek Clipart & logos…" at bounding box center [195, 219] width 390 height 439
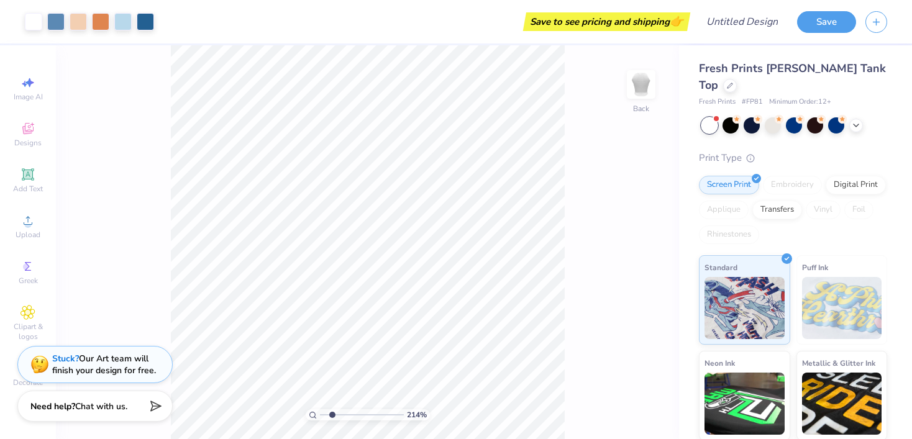
drag, startPoint x: 322, startPoint y: 413, endPoint x: 332, endPoint y: 400, distance: 16.0
type input "2.14"
click at [332, 409] on input "range" at bounding box center [362, 414] width 84 height 11
type input "1.03"
type input "1.05"
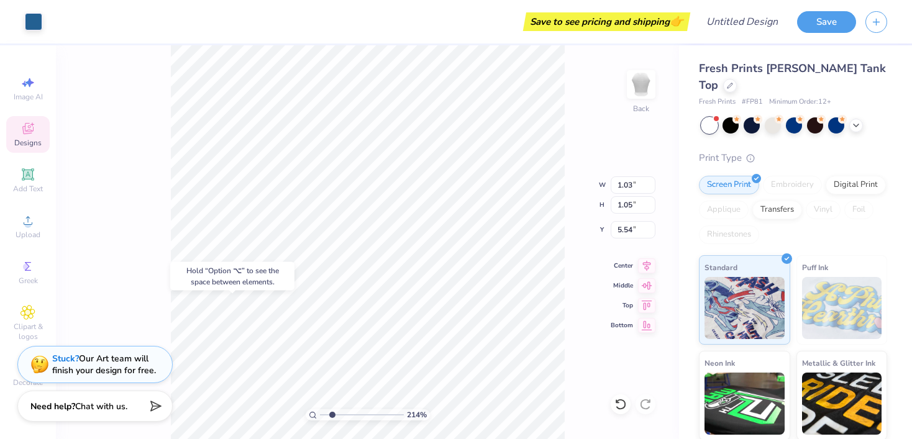
type input "9.37"
type input "0.98"
type input "9.77"
type input "1.01"
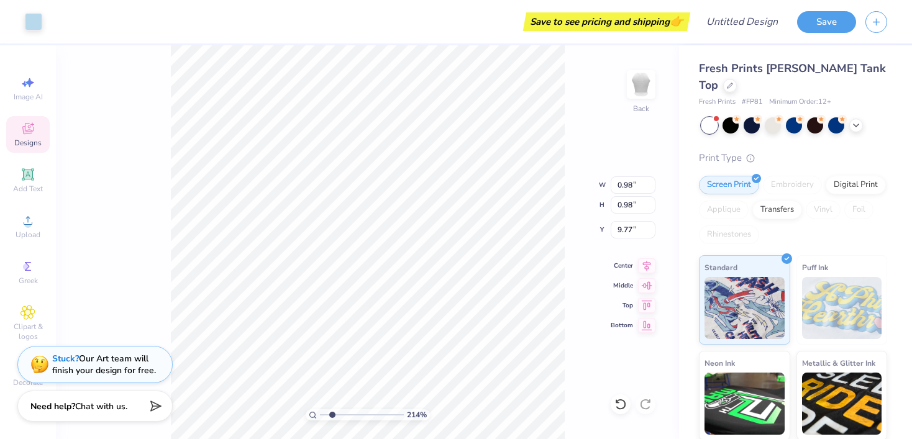
type input "1.02"
type input "9.75"
type input "1.37"
type input "1.35"
type input "7.68"
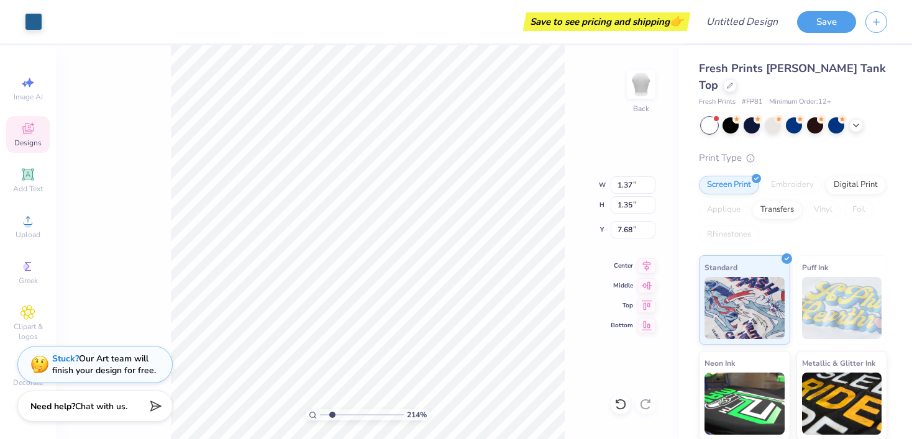
type input "1.20"
type input "1.18"
type input "8.19"
type input "1.35"
type input "1.31"
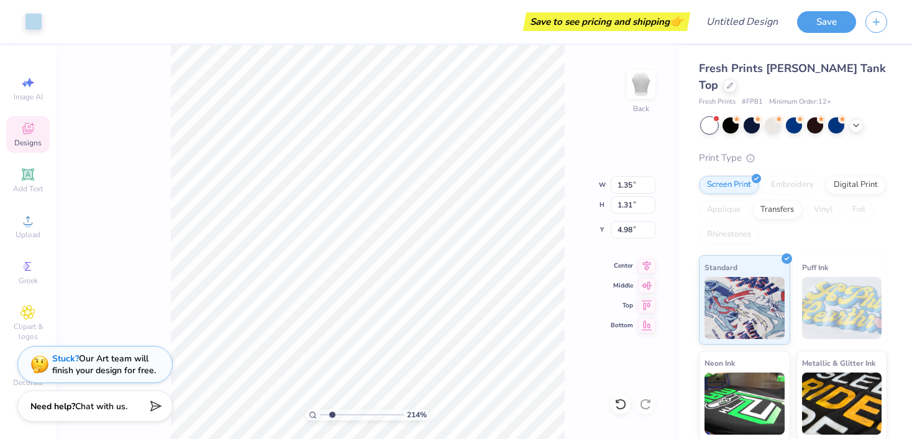
type input "7.92"
type input "1.32"
type input "8.19"
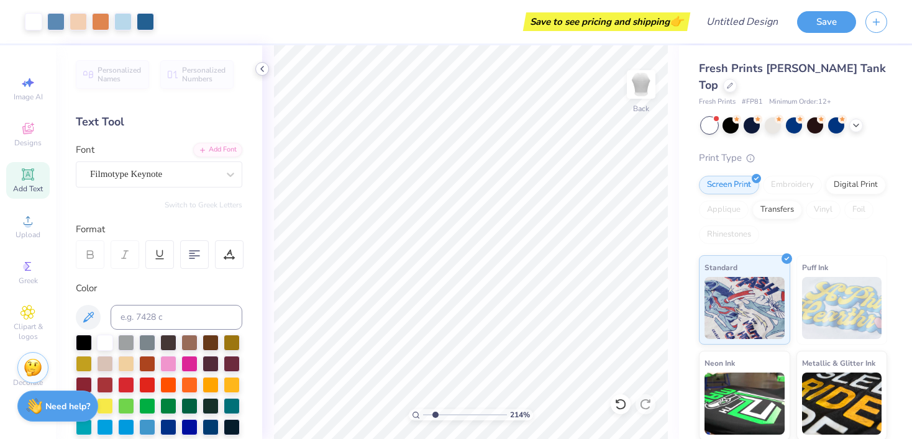
click at [260, 71] on icon at bounding box center [262, 69] width 10 height 10
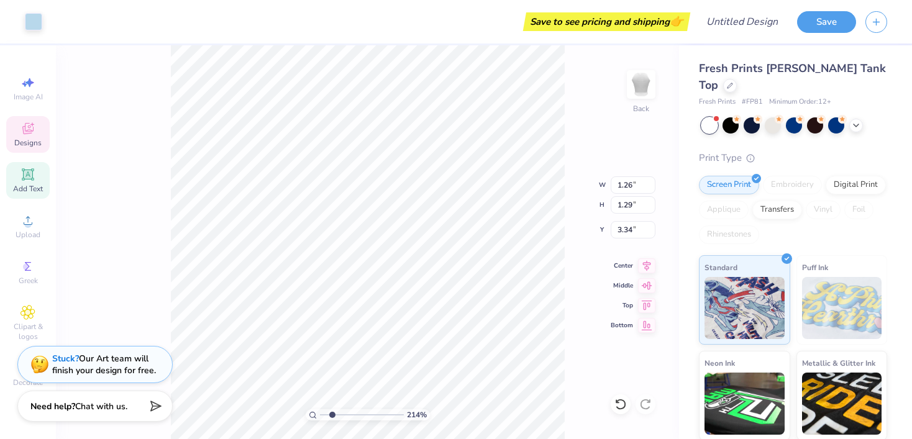
type input "9.49"
type input "1.30"
type input "1.32"
type input "9.30"
type input "1.20"
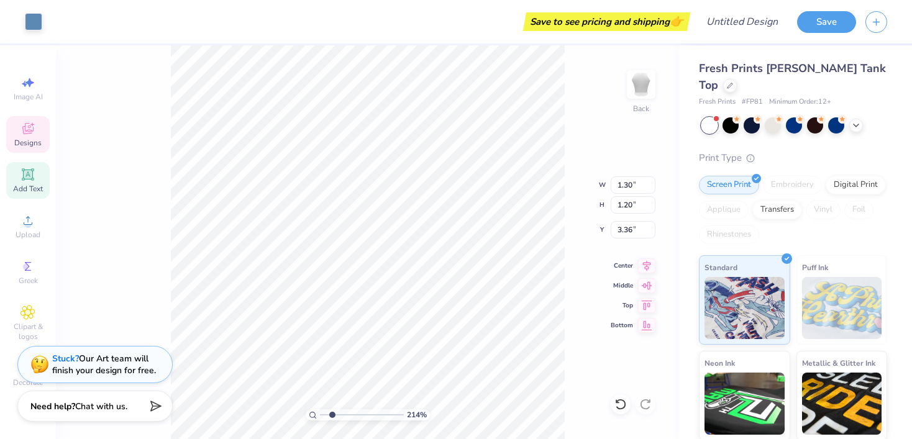
type input "9.53"
type input "1.33"
type input "1.34"
type input "9.96"
type input "5.14"
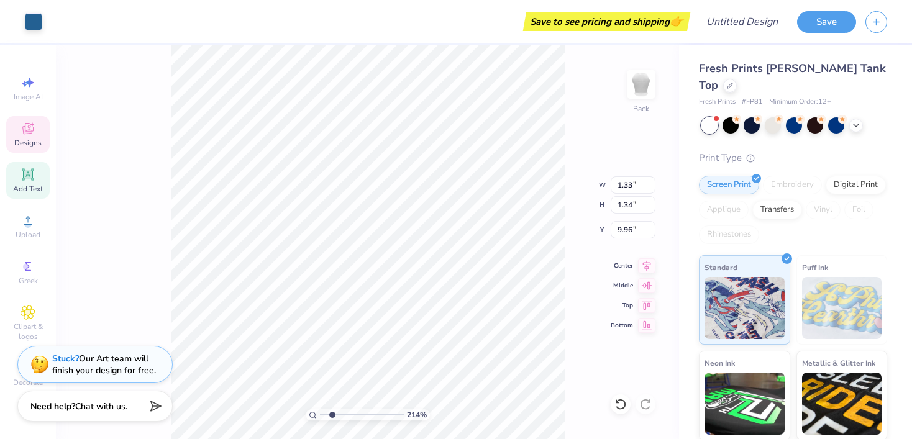
type input "3.29"
type input "8.32"
type input "8.80"
type input "2.44"
type input "3.00"
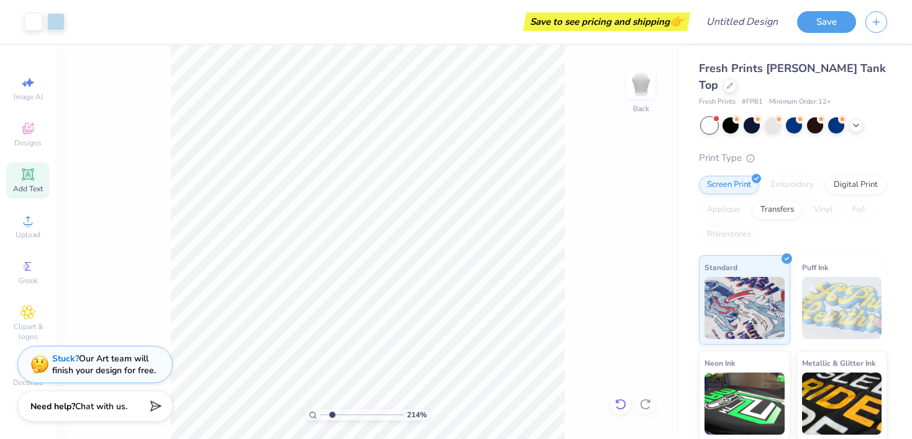
click at [623, 405] on icon at bounding box center [620, 404] width 12 height 12
click at [623, 406] on icon at bounding box center [620, 404] width 11 height 11
click at [624, 406] on icon at bounding box center [620, 404] width 11 height 11
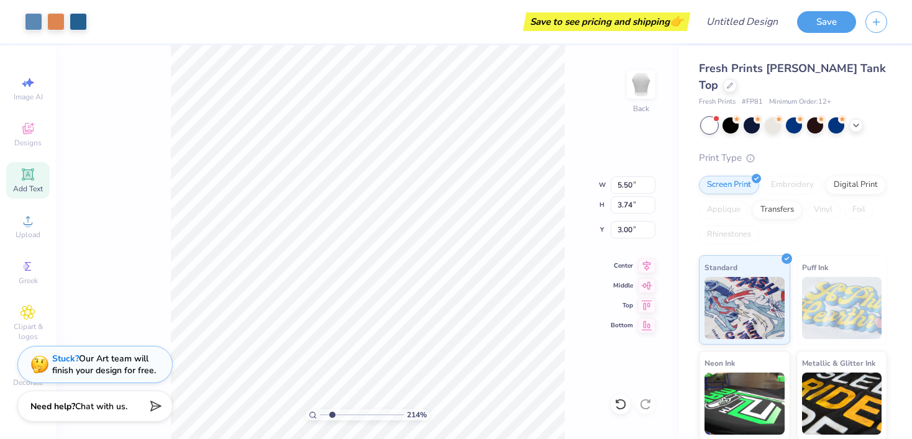
type input "3.14"
type input "6.41"
type input "4.36"
type input "3.59"
click at [625, 405] on icon at bounding box center [620, 404] width 11 height 11
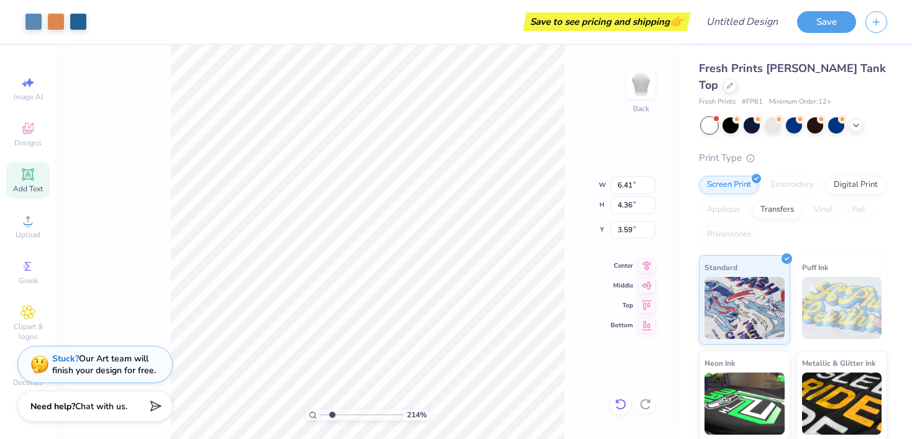
click at [625, 405] on icon at bounding box center [620, 404] width 11 height 11
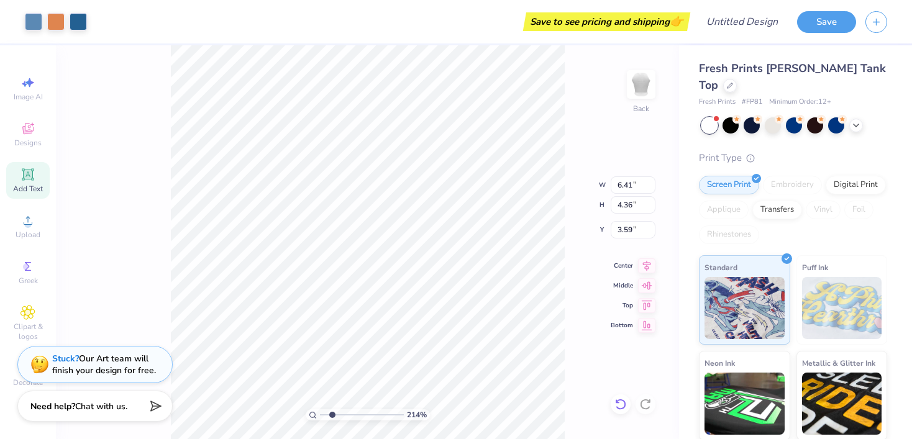
click at [625, 405] on icon at bounding box center [620, 404] width 11 height 11
type input "5.50"
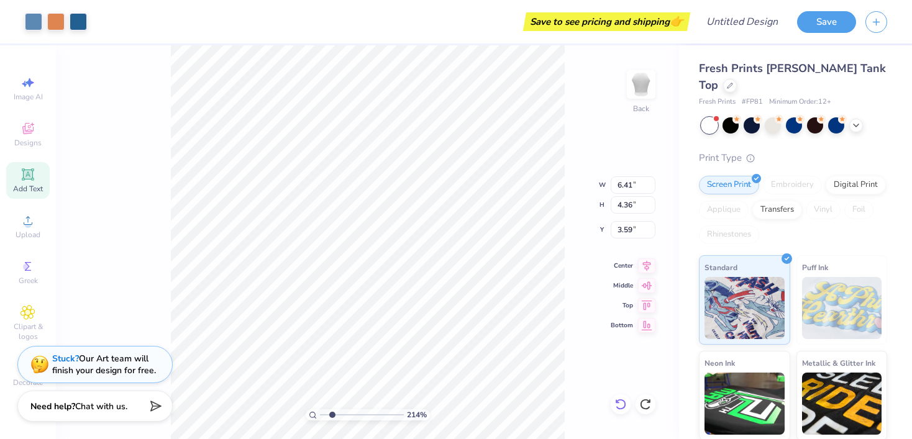
type input "3.74"
type input "4.02"
